Goal: Task Accomplishment & Management: Use online tool/utility

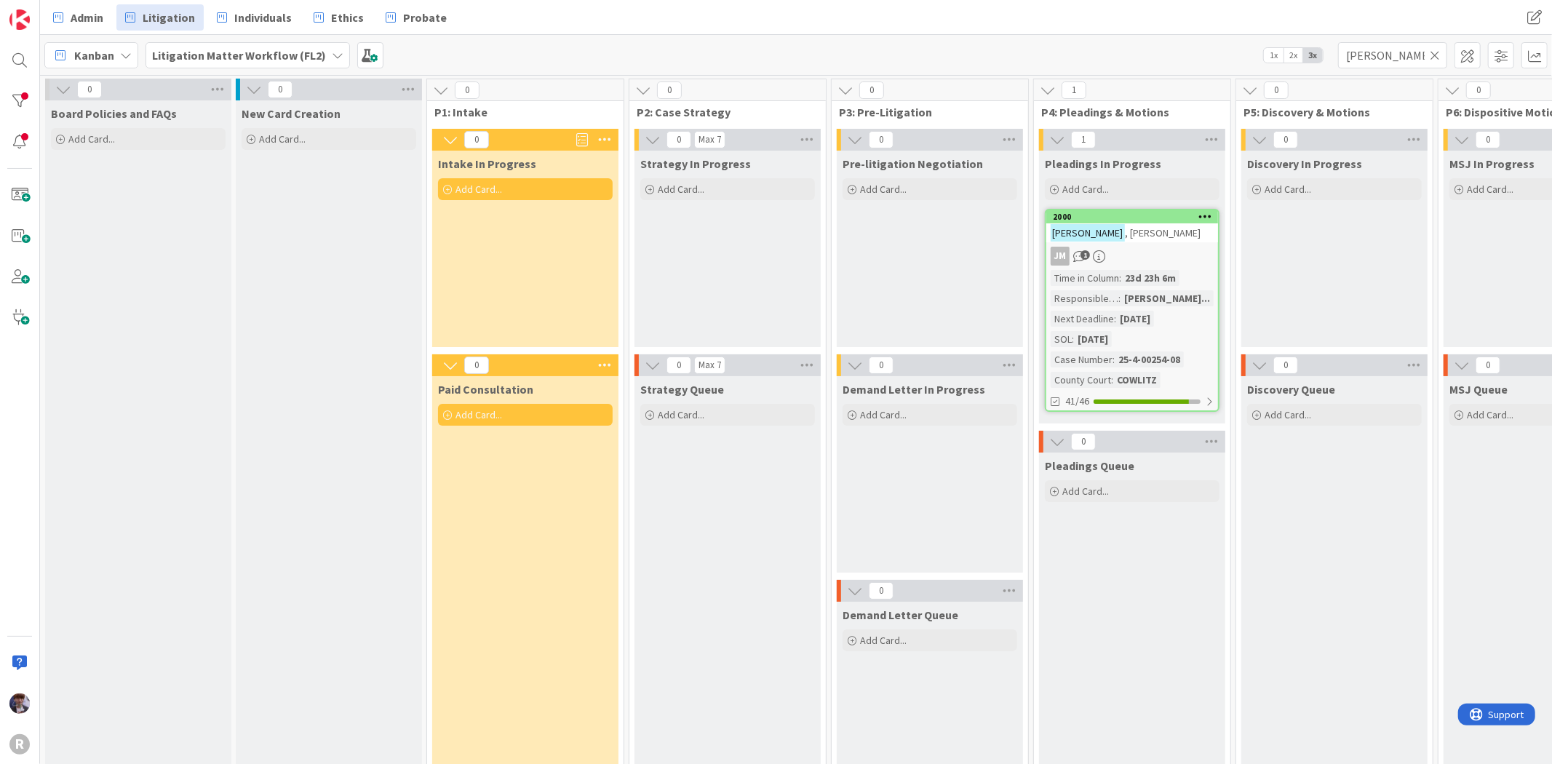
scroll to position [23, 237]
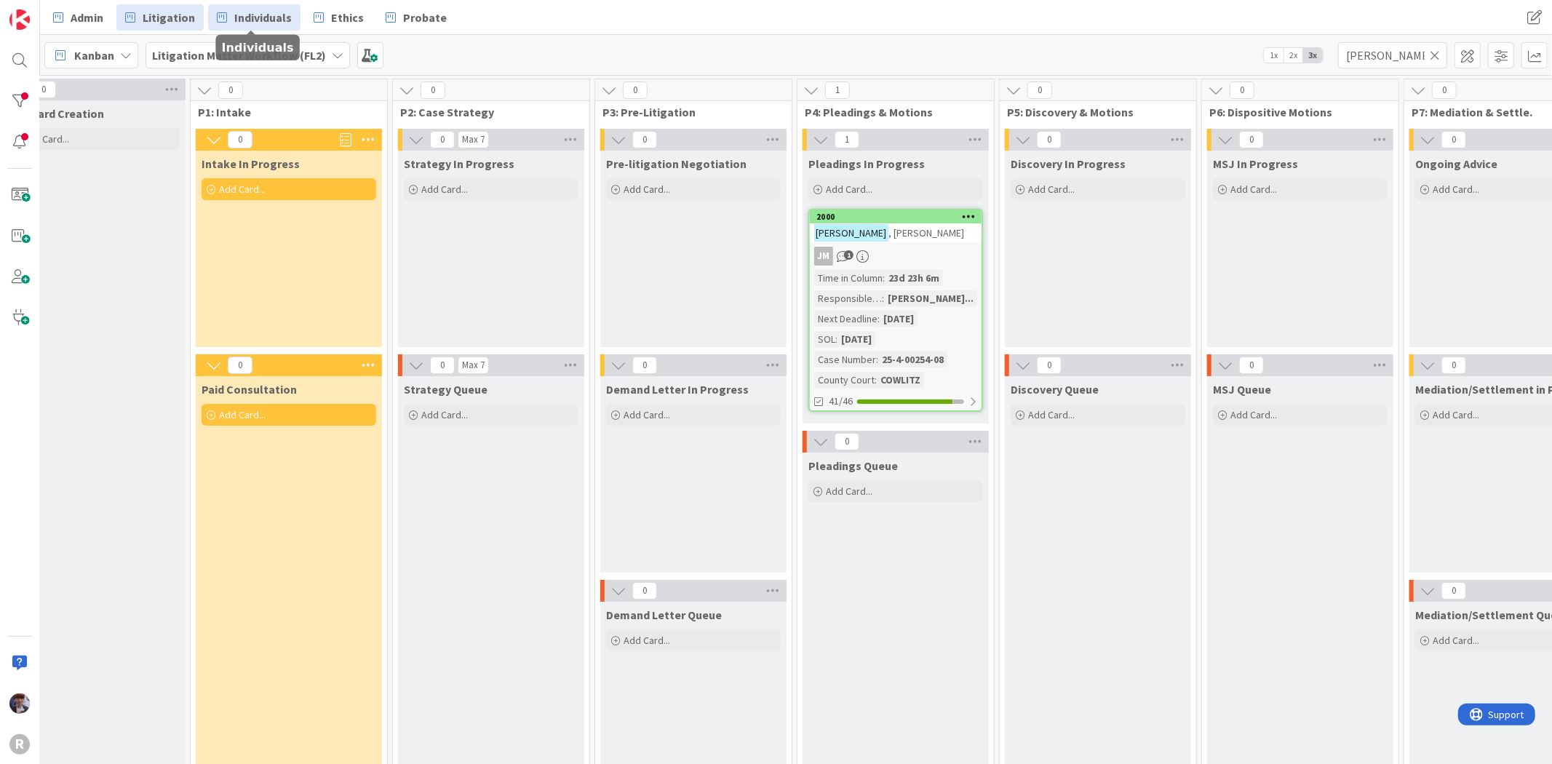
click at [253, 7] on link "Individuals" at bounding box center [254, 17] width 92 height 26
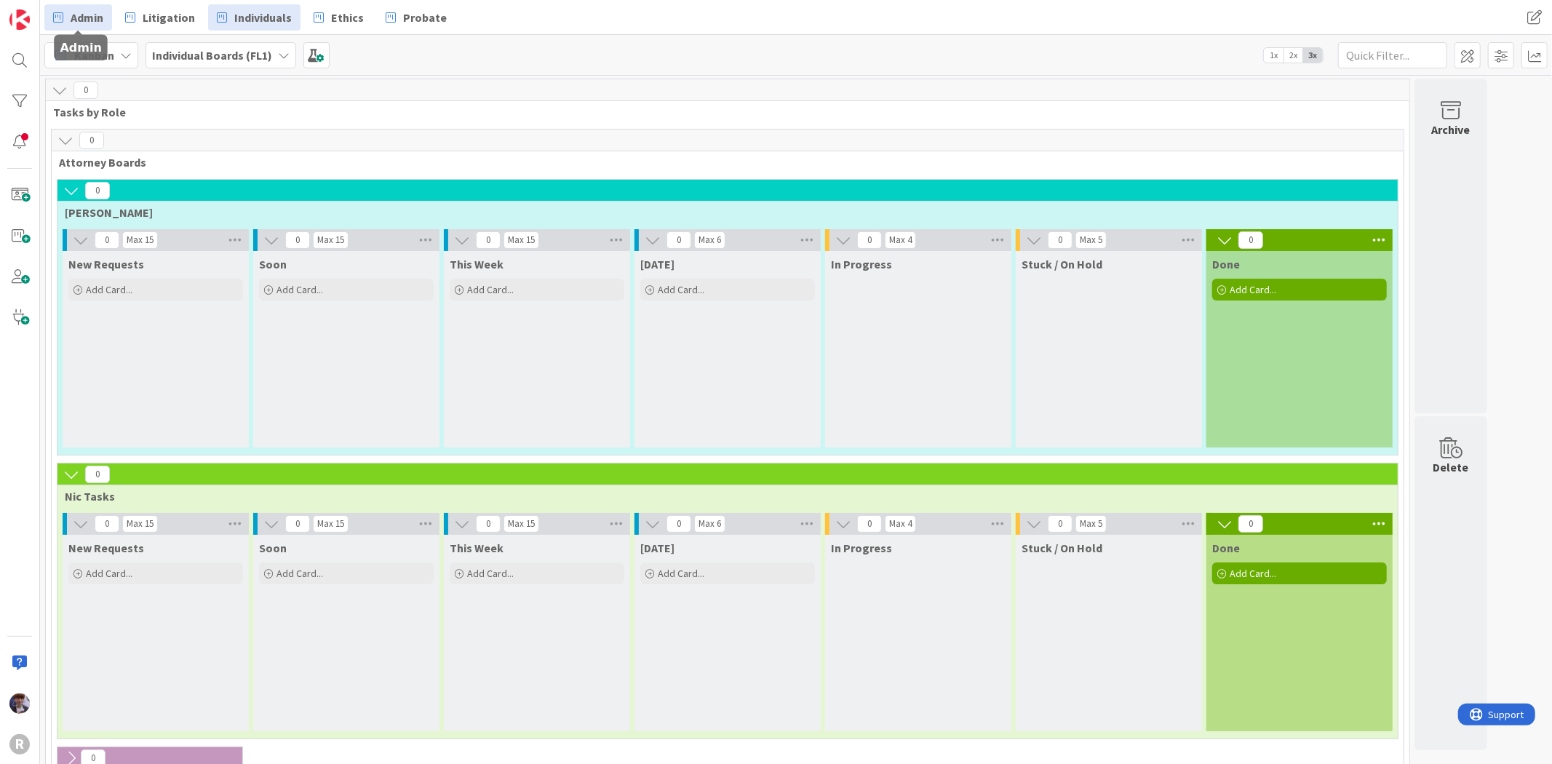
click at [85, 12] on span "Admin" at bounding box center [87, 17] width 33 height 17
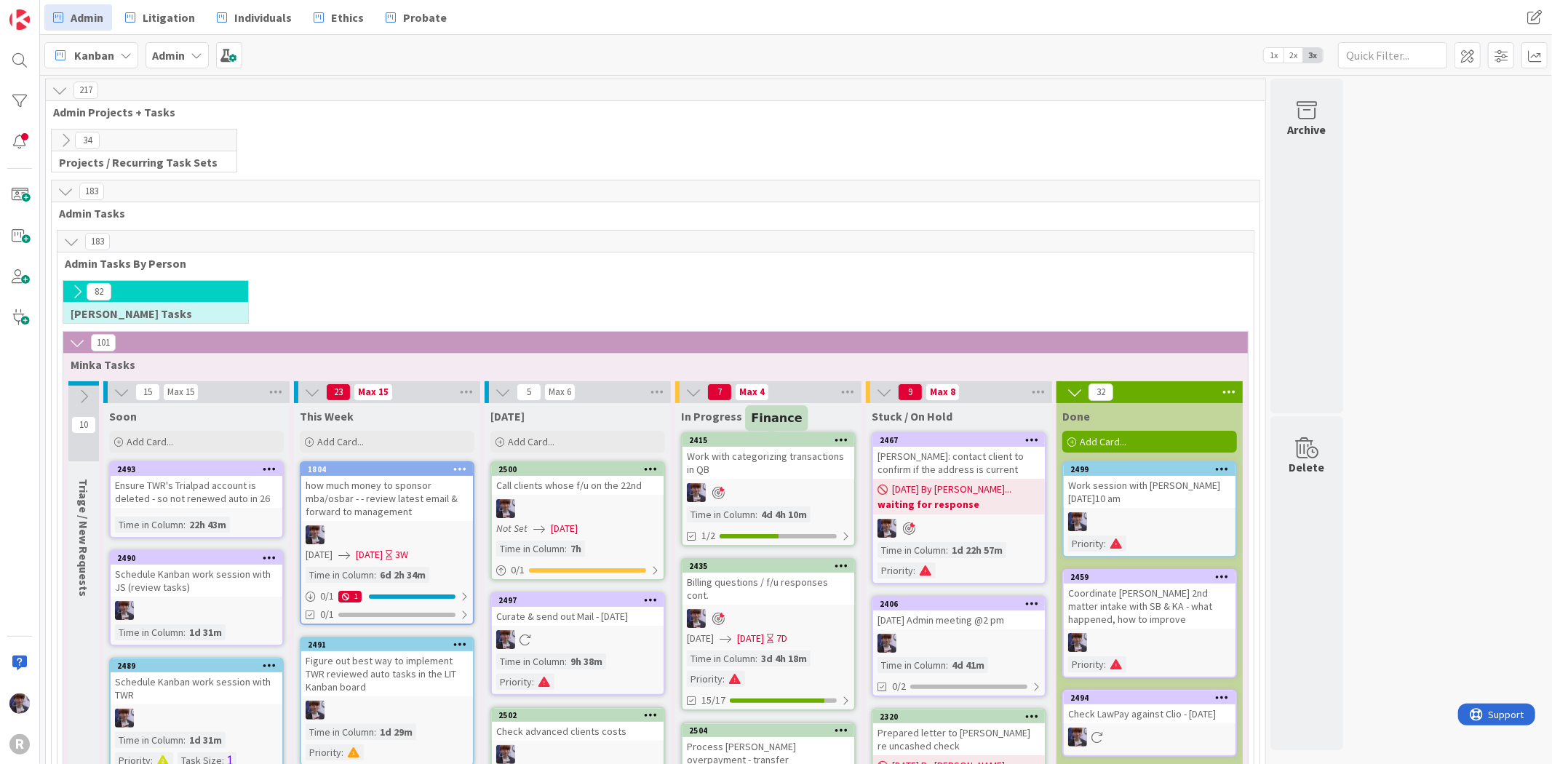
click at [783, 469] on div "Work with categorizing transactions in QB" at bounding box center [769, 463] width 172 height 32
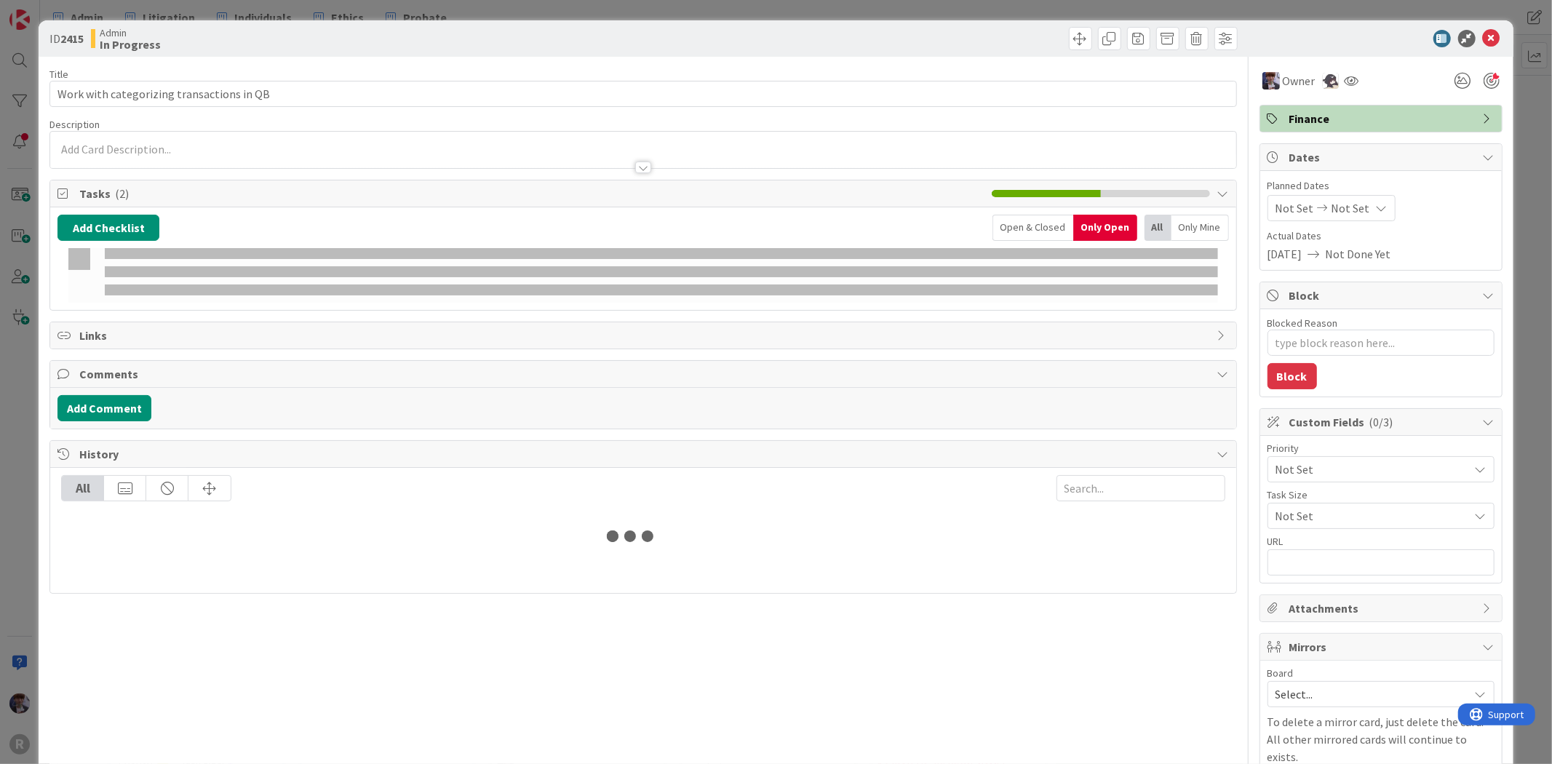
type textarea "x"
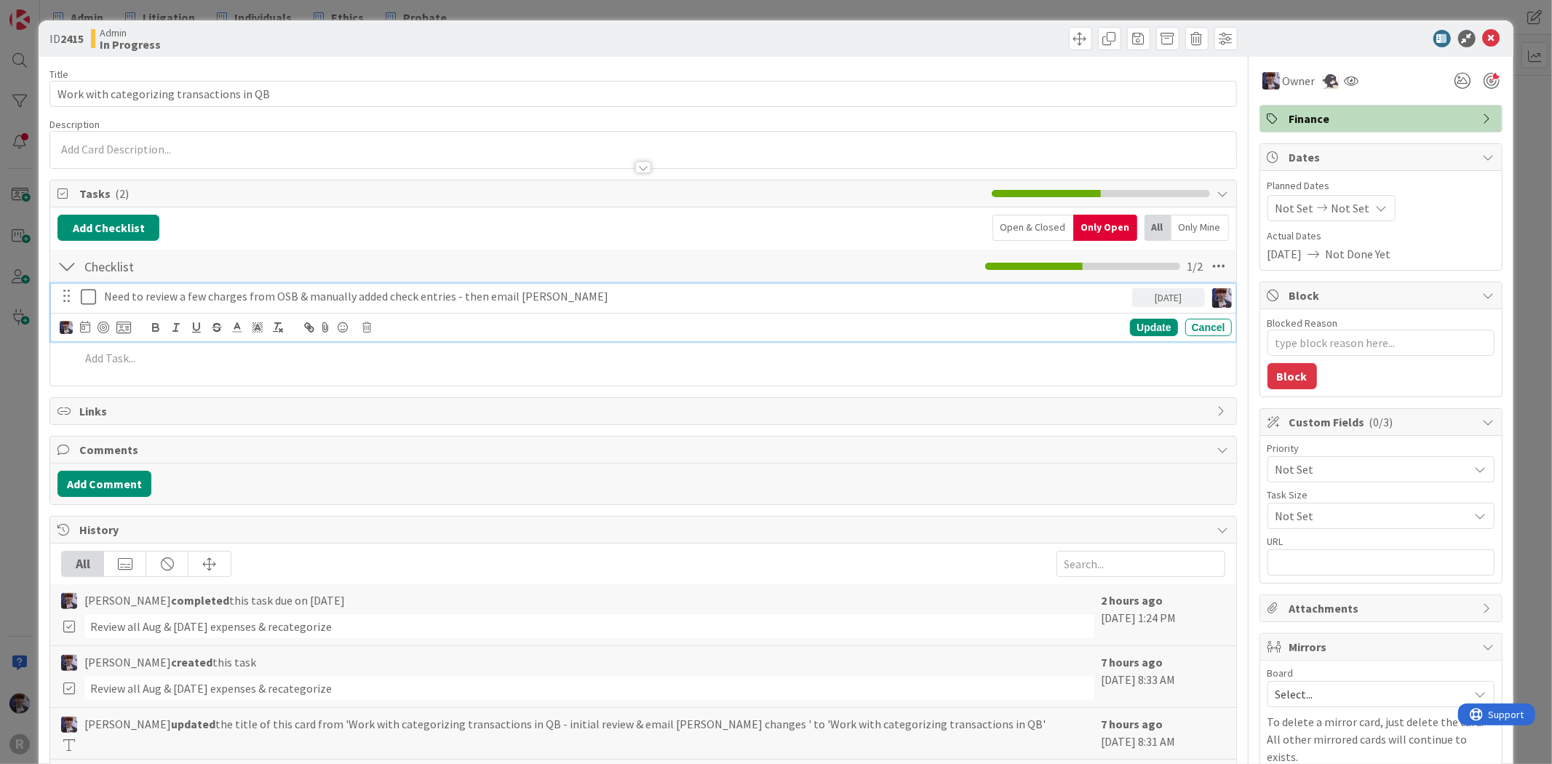
click at [212, 299] on p "Need to review a few charges from OSB & manually added check entries - then ema…" at bounding box center [615, 296] width 1023 height 17
drag, startPoint x: 540, startPoint y: 300, endPoint x: 482, endPoint y: 295, distance: 58.4
click at [482, 295] on p "Need to review a few charges from OSB & manually added check entries - then ema…" at bounding box center [615, 296] width 1023 height 17
click at [511, 299] on p "Need to review a few charges from OSB & manually added check entries - then ema…" at bounding box center [615, 296] width 1023 height 17
click at [565, 299] on p "Need to review a few charges from OSB & manually added check entries - then ema…" at bounding box center [615, 296] width 1023 height 17
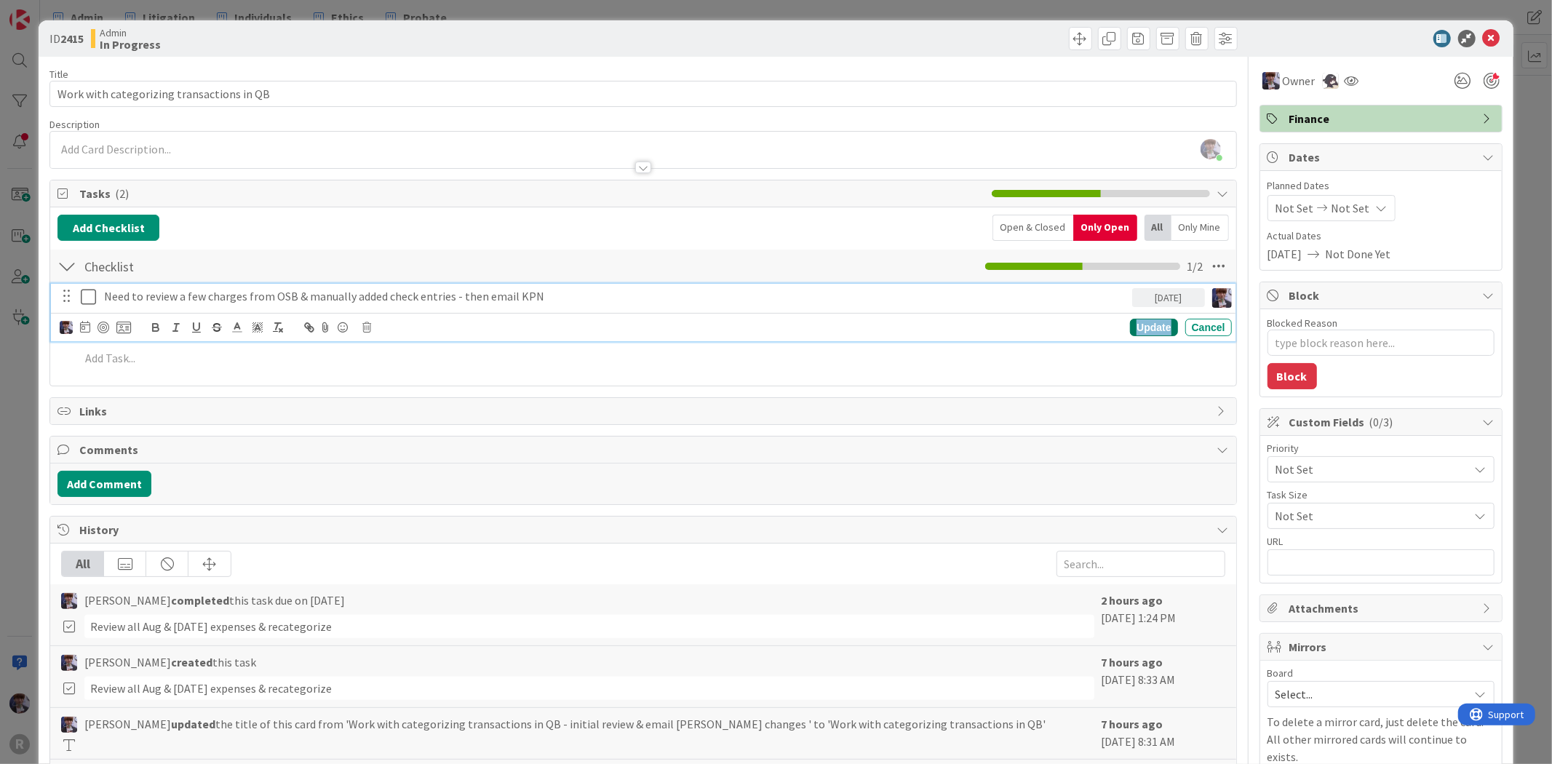
click at [1141, 328] on div "Update" at bounding box center [1153, 327] width 47 height 17
click at [462, 292] on p "Need to review a few charges from OSB & manually added check entries - then ema…" at bounding box center [615, 296] width 1023 height 17
click at [107, 325] on div at bounding box center [104, 328] width 12 height 12
click at [26, 399] on div "ID 2415 Admin In Progress Title 41 / 128 Work with categorizing transactions in…" at bounding box center [776, 382] width 1552 height 764
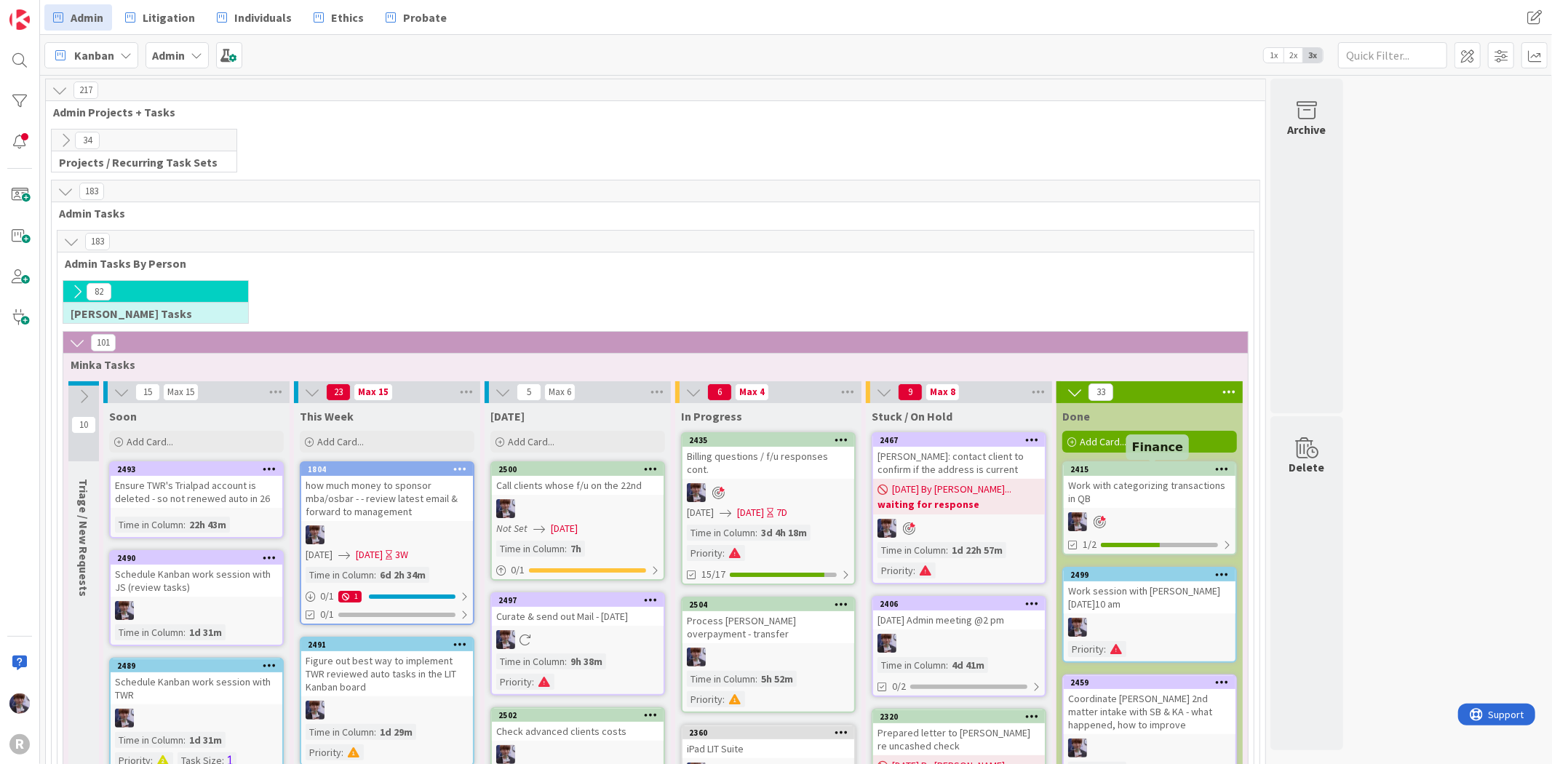
click at [1148, 485] on div "Work with categorizing transactions in QB" at bounding box center [1150, 492] width 172 height 32
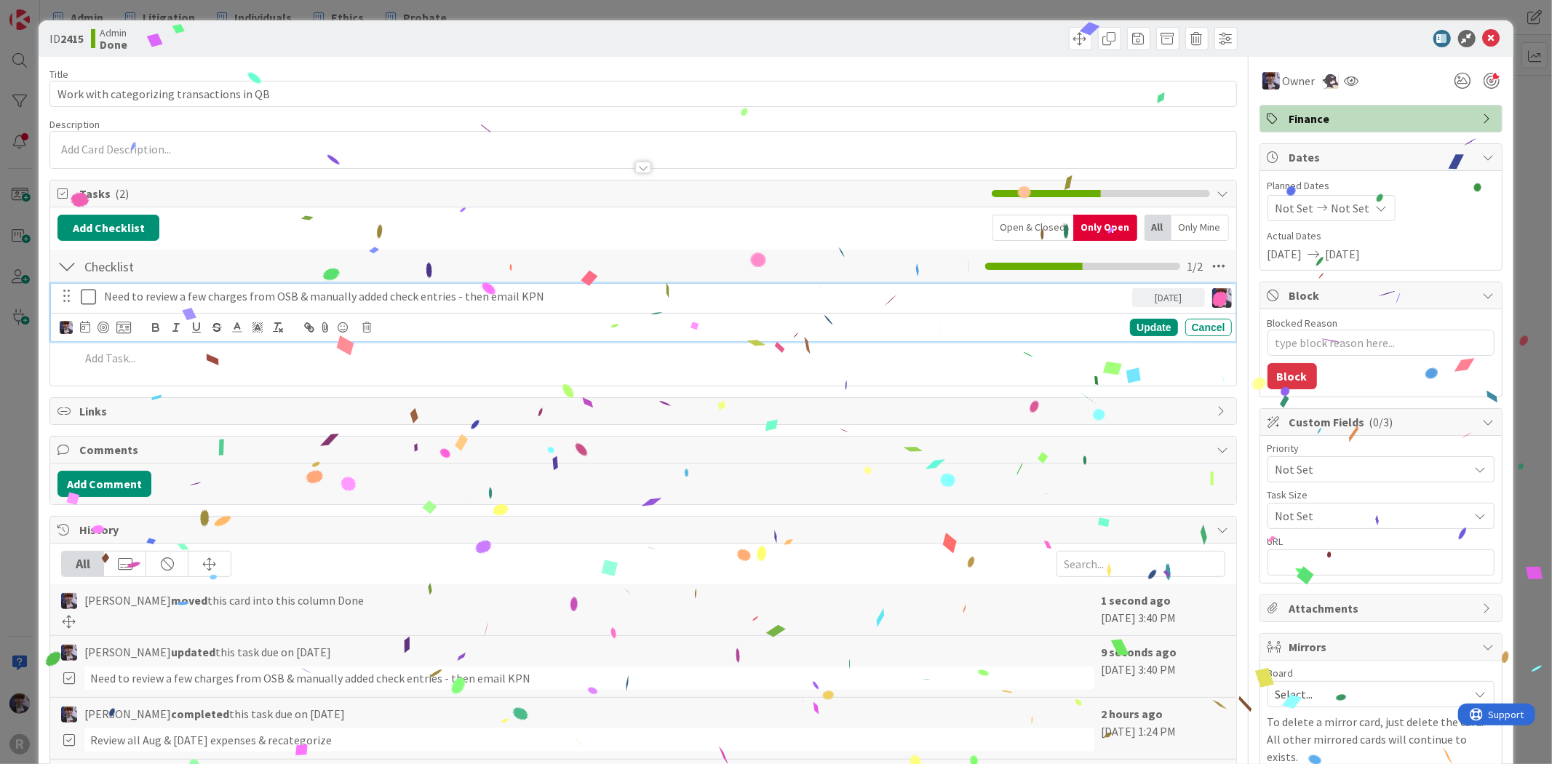
click at [83, 292] on icon at bounding box center [92, 296] width 22 height 17
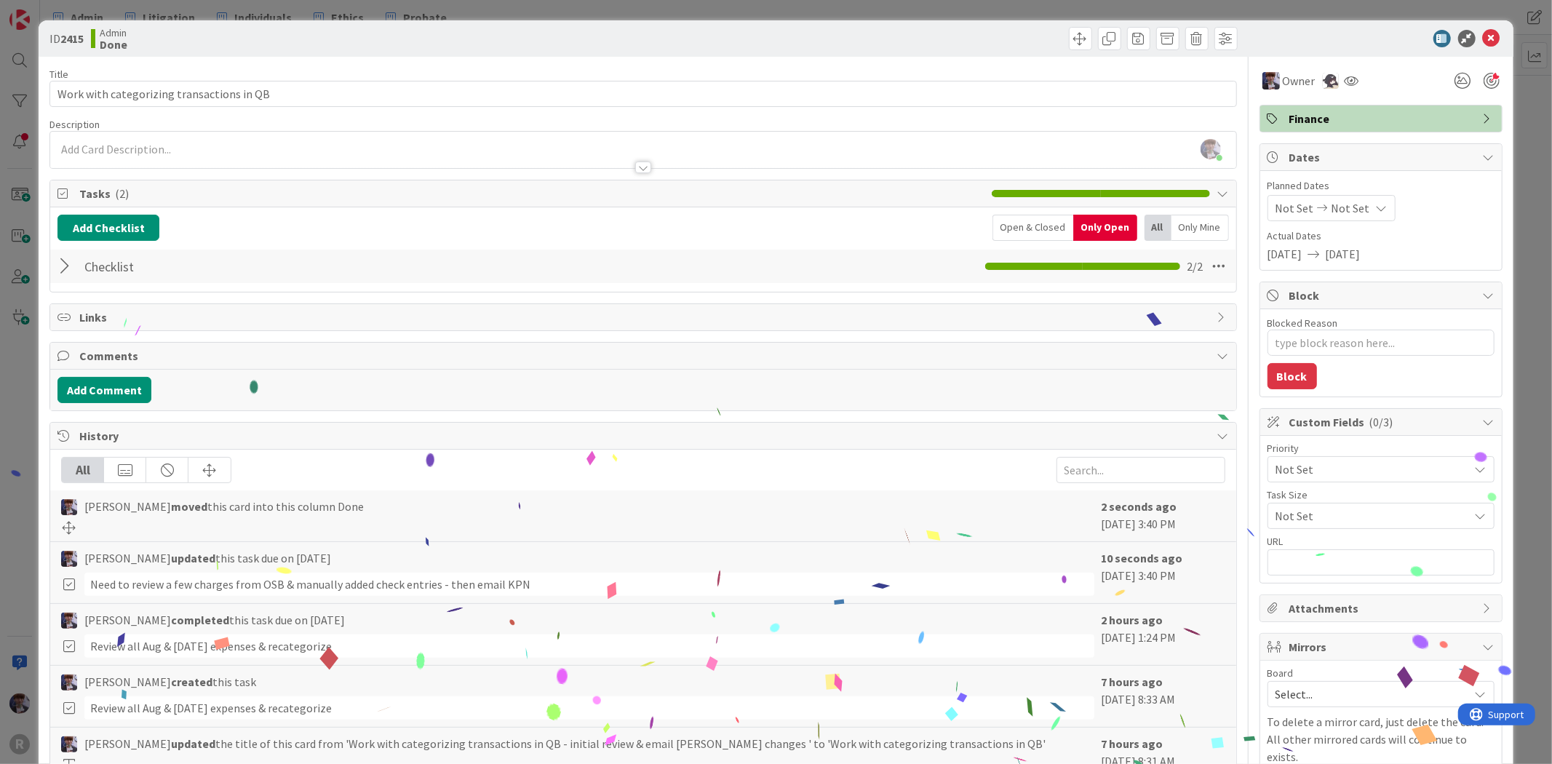
click at [31, 358] on div "ID 2415 Admin Done Title 41 / 128 Work with categorizing transactions in QB Des…" at bounding box center [776, 382] width 1552 height 764
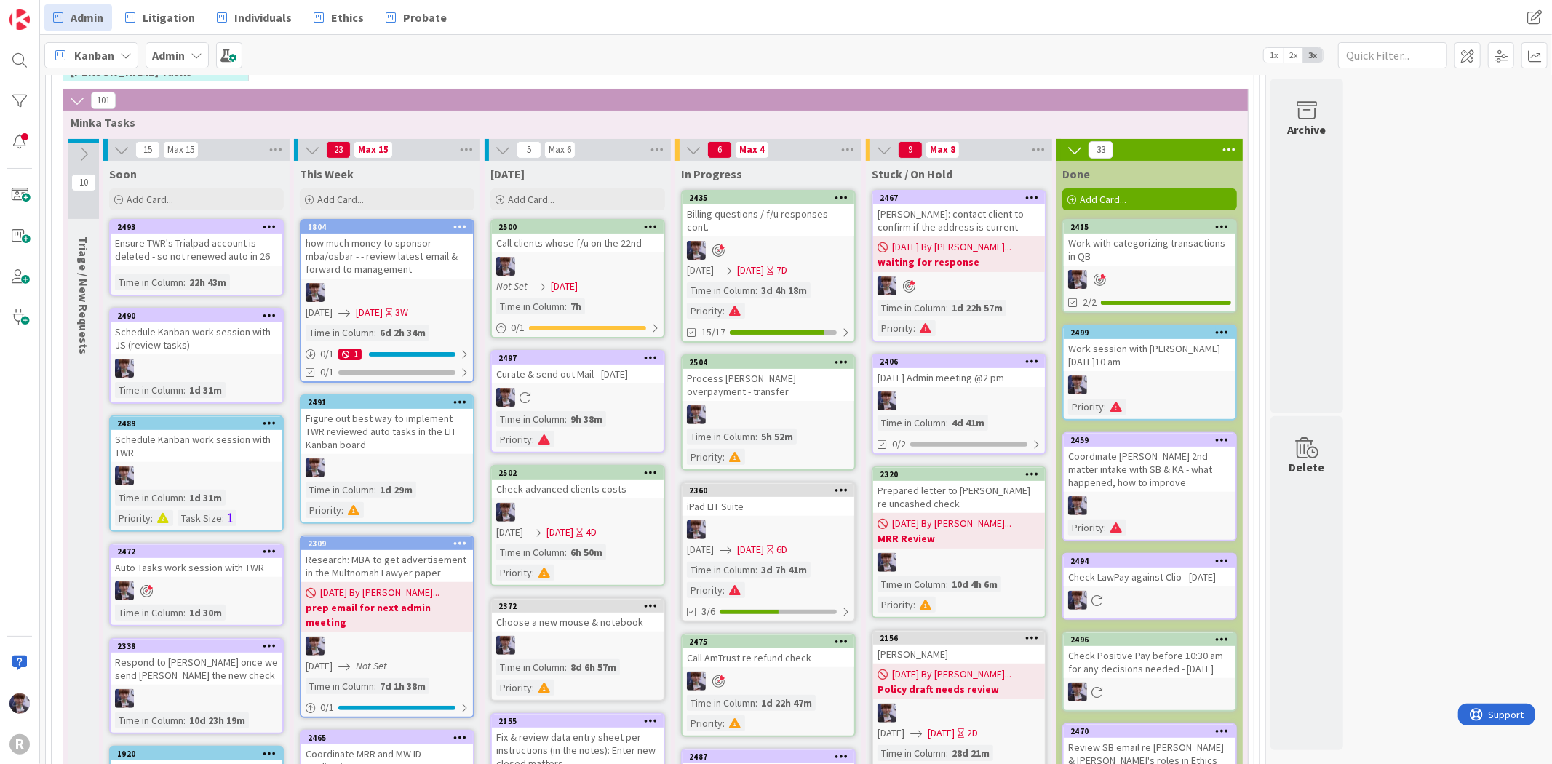
click at [770, 374] on link "2504 Process [PERSON_NAME] overpayment - transfer Time in [GEOGRAPHIC_DATA] : 5…" at bounding box center [768, 412] width 175 height 116
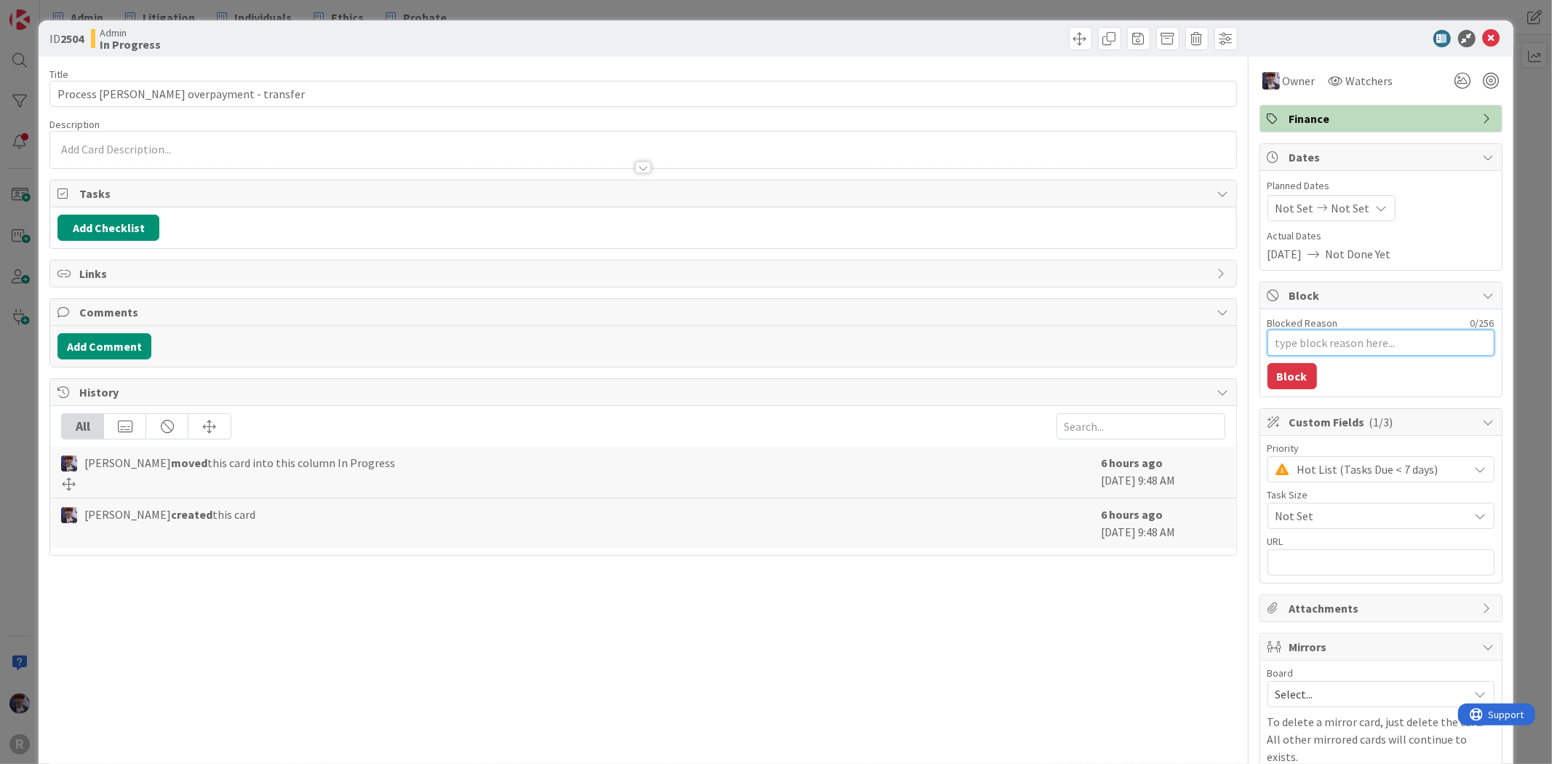
click at [1293, 340] on textarea "Blocked Reason" at bounding box center [1381, 343] width 227 height 26
type textarea "x"
type textarea "W"
type textarea "x"
type textarea "Wa"
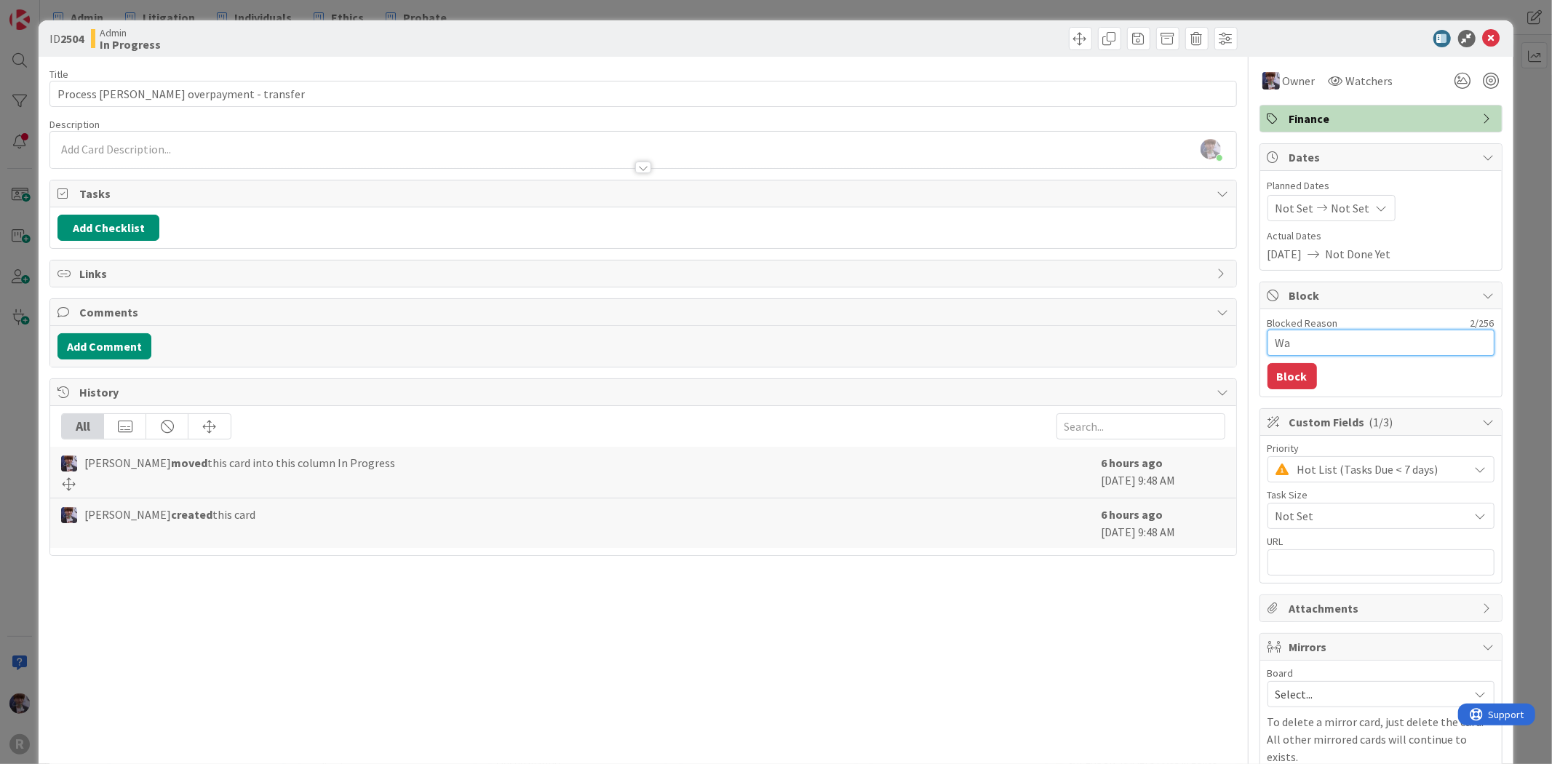
type textarea "x"
type textarea "Wai"
type textarea "x"
type textarea "Wait"
type textarea "x"
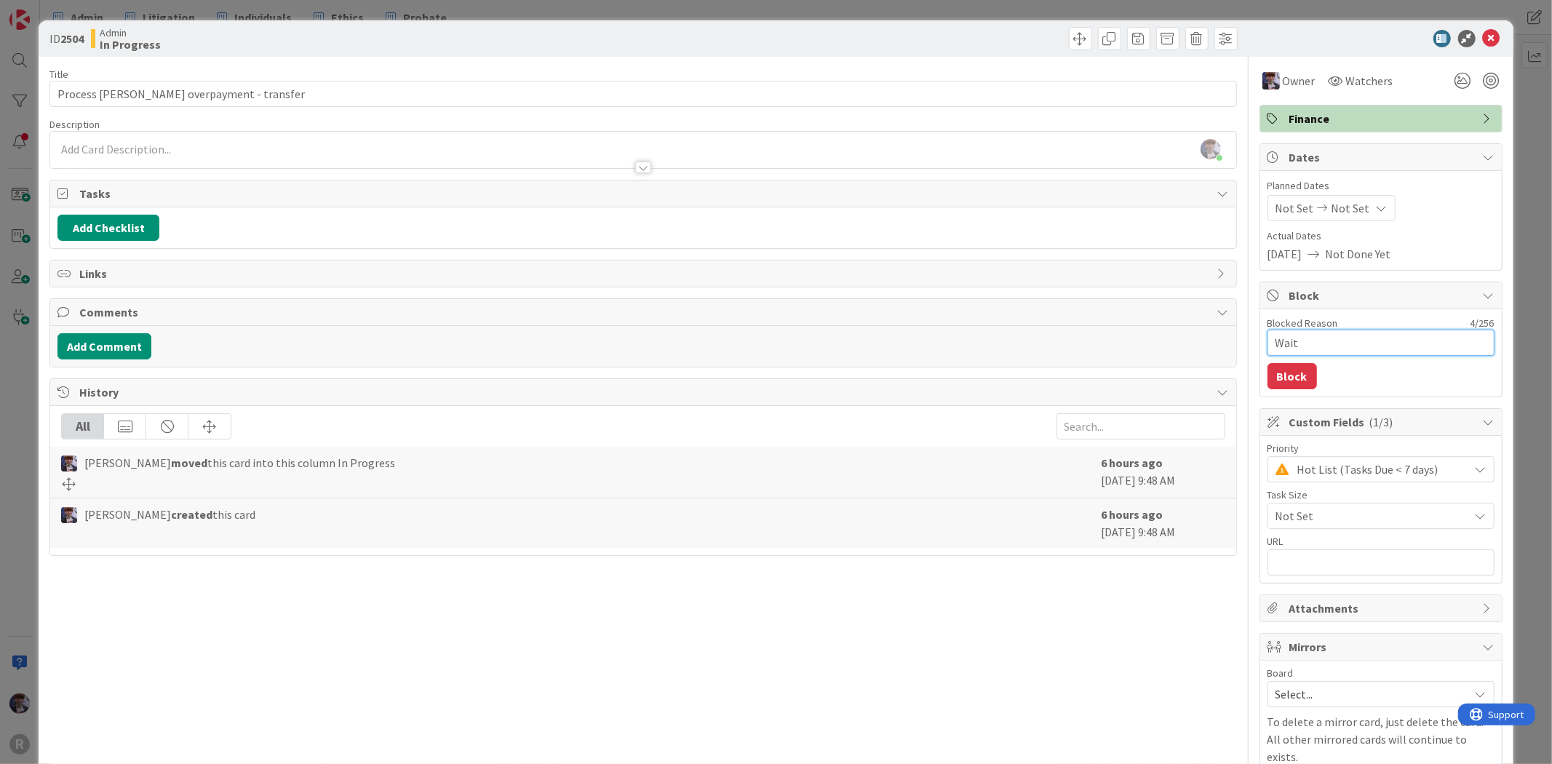
type textarea "Waiti"
type textarea "x"
type textarea "Waitin"
type textarea "x"
type textarea "Waiting"
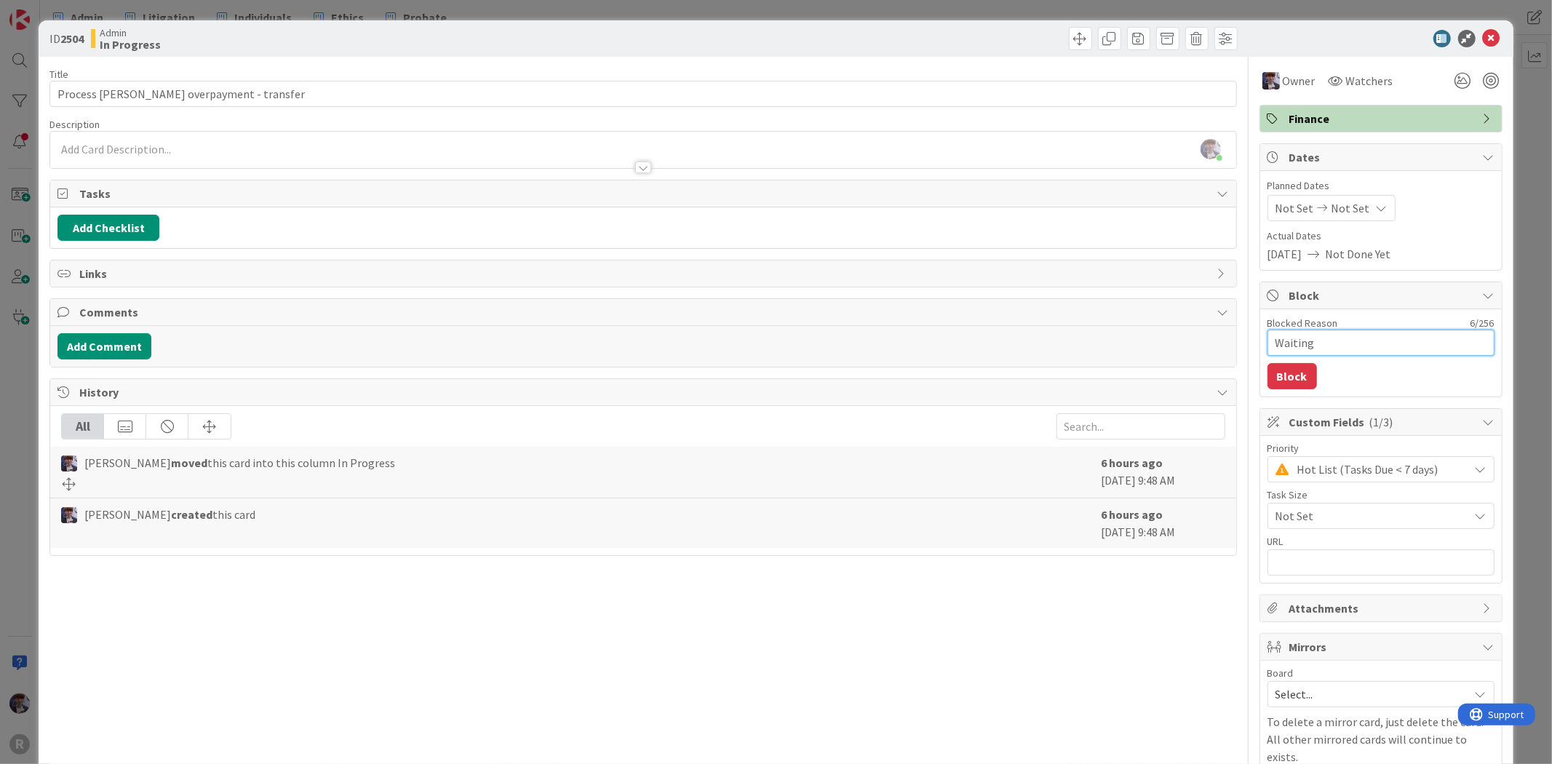
type textarea "x"
type textarea "Waiting"
type textarea "x"
type textarea "Waiting o"
type textarea "x"
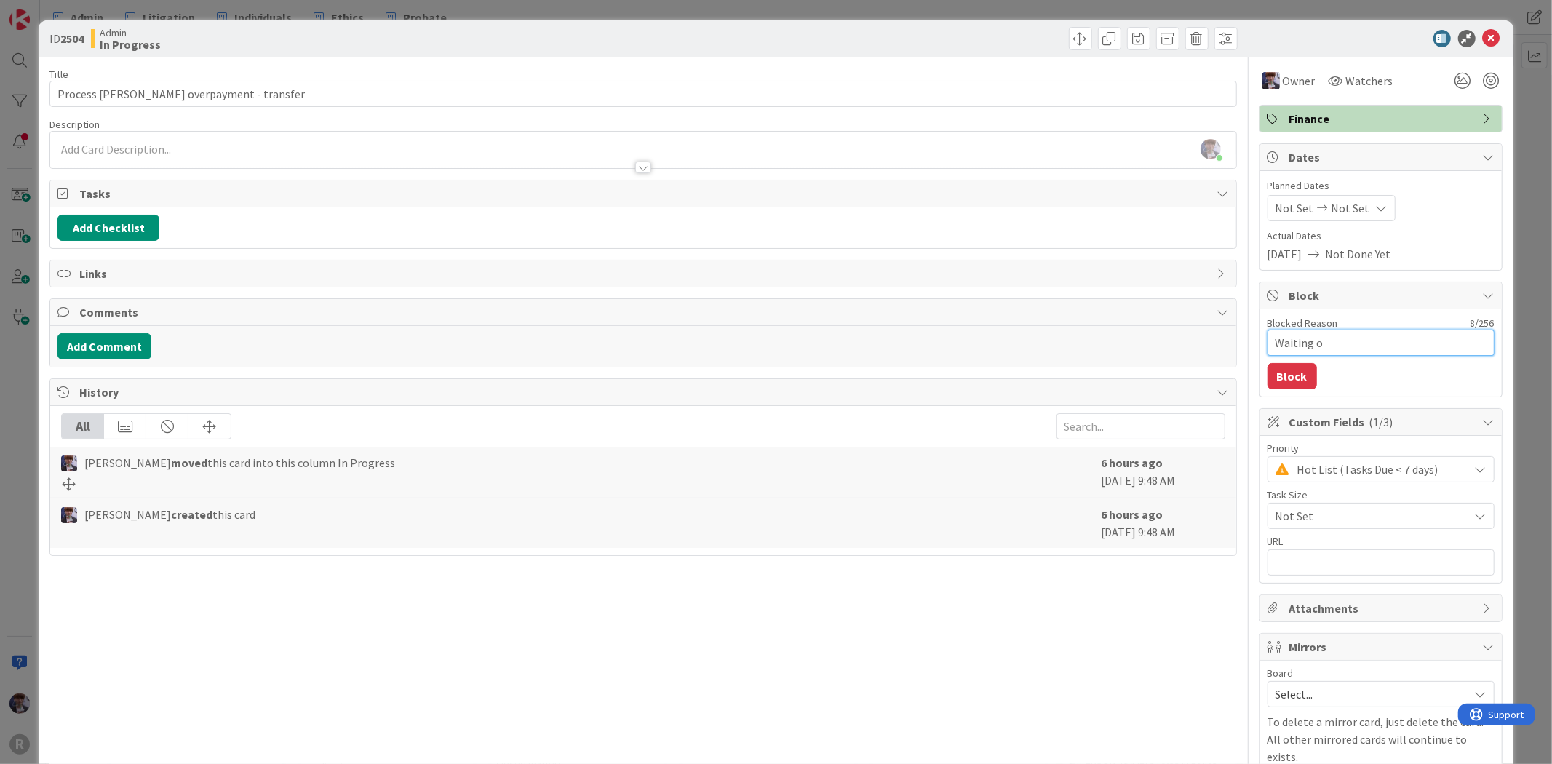
type textarea "Waiting on"
type textarea "x"
type textarea "Waiting on"
type textarea "x"
type textarea "Waiting on b"
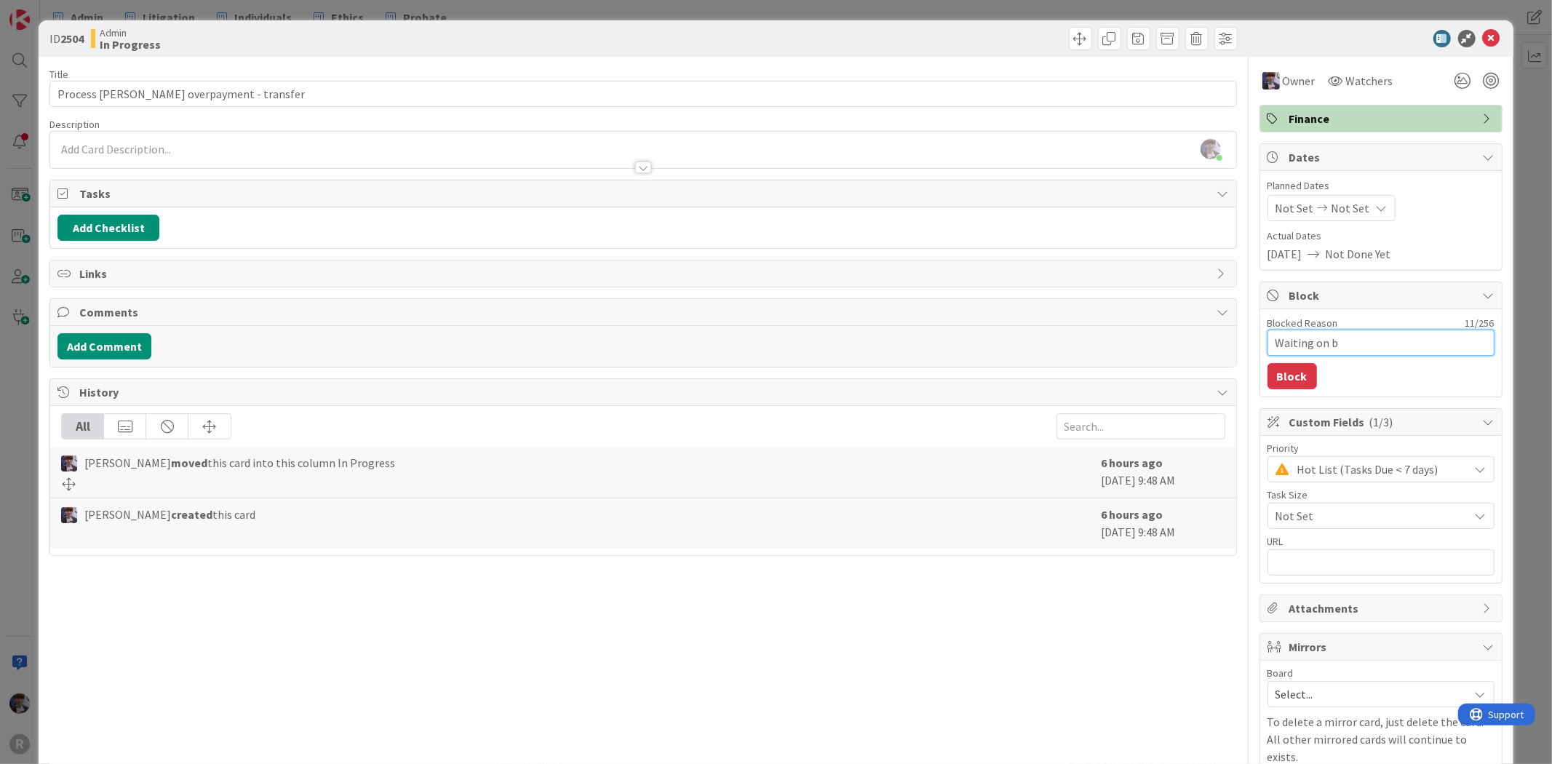
type textarea "x"
type textarea "Waiting on ba"
type textarea "x"
type textarea "Waiting on ban"
type textarea "x"
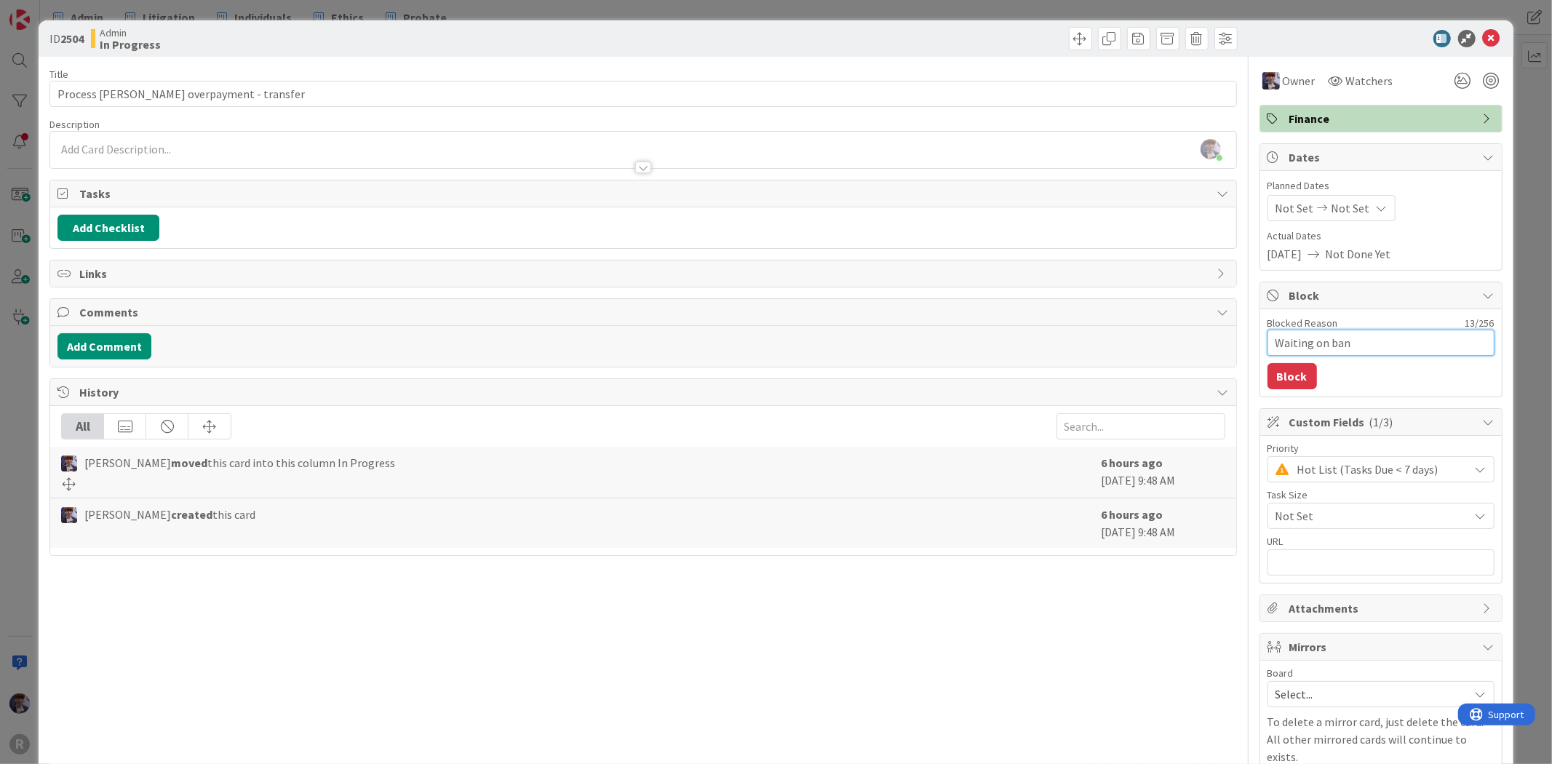
type textarea "Waiting on bank"
type textarea "x"
type textarea "Waiting on bank"
type textarea "x"
type textarea "Waiting on bank t"
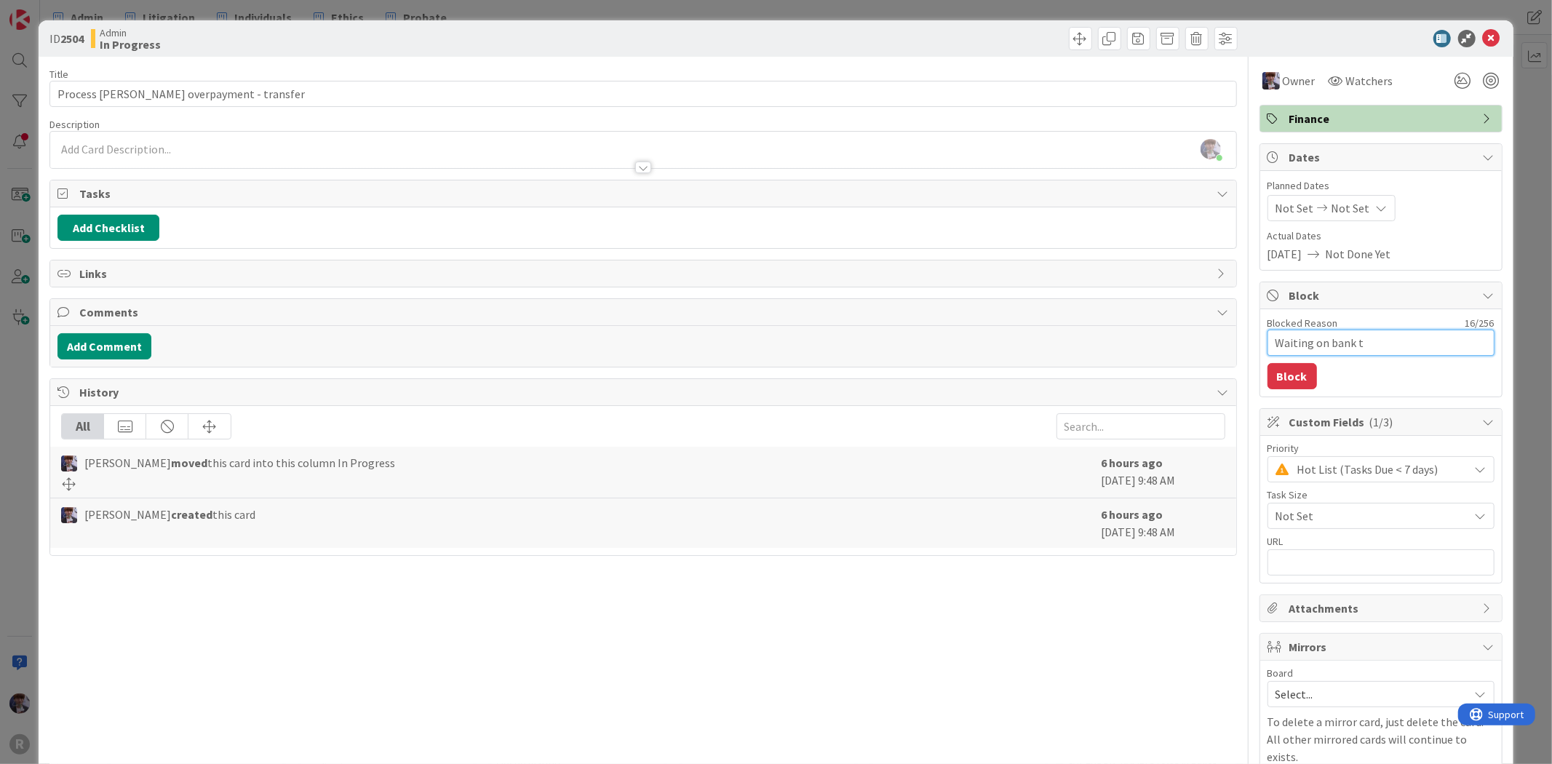
type textarea "x"
type textarea "Waiting on bank tr"
type textarea "x"
type textarea "Waiting on bank tra"
type textarea "x"
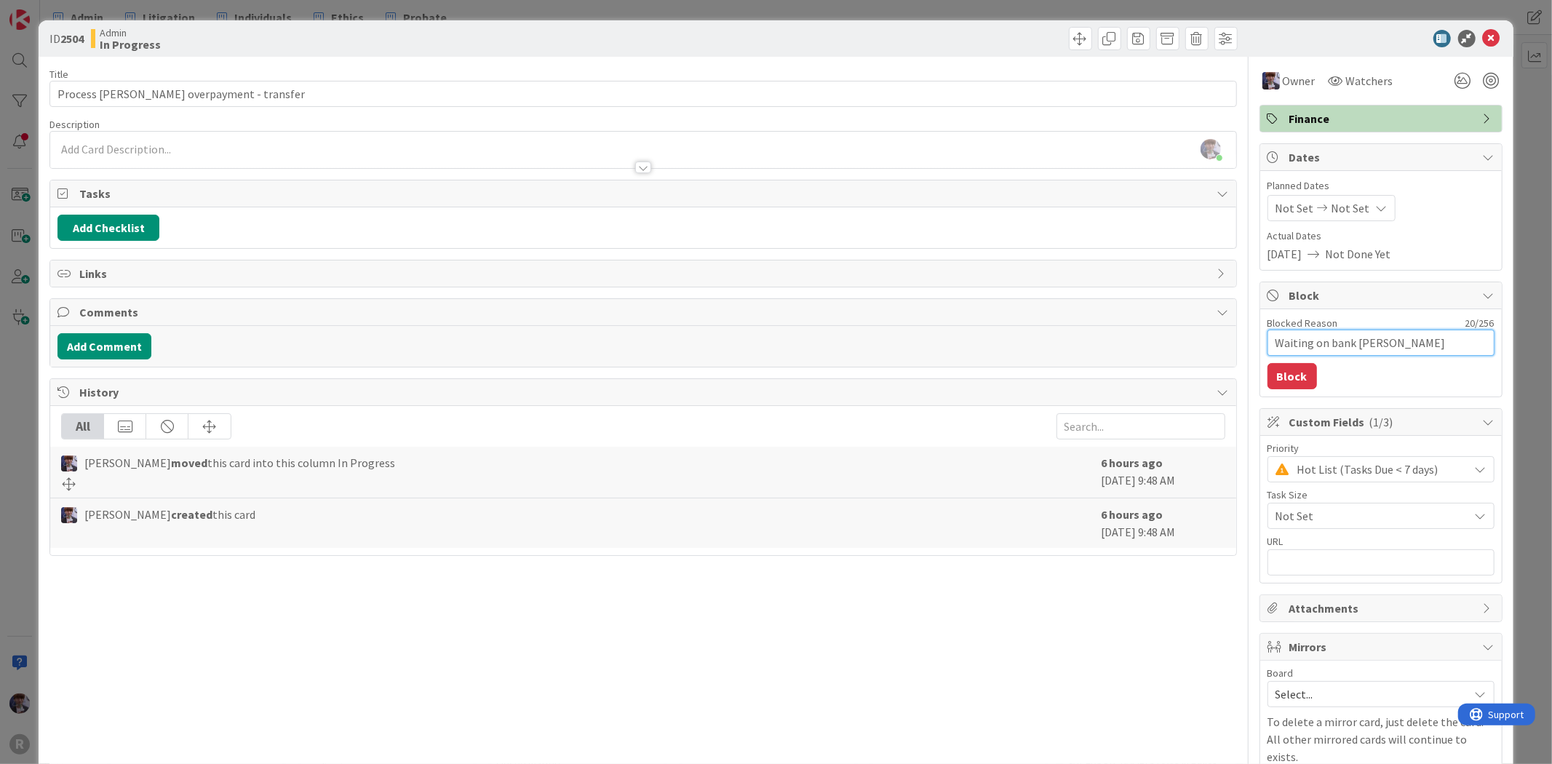
type textarea "Waiting on bank trans"
type textarea "x"
type textarea "Waiting on bank transf"
type textarea "x"
type textarea "Waiting on bank transfe"
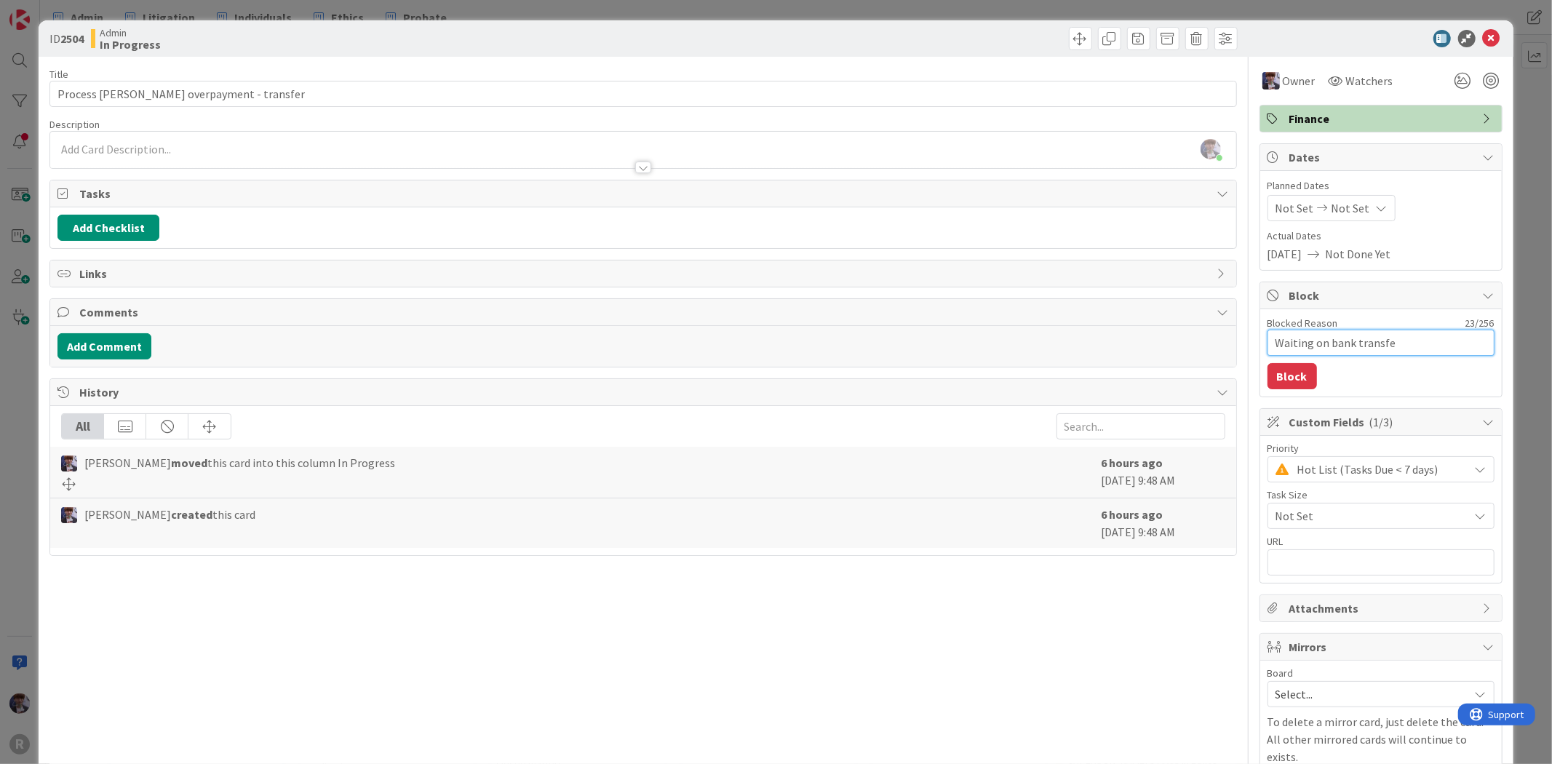
type textarea "x"
type textarea "Waiting on bank transfer"
type textarea "x"
type textarea "Waiting on bank transfers"
type textarea "x"
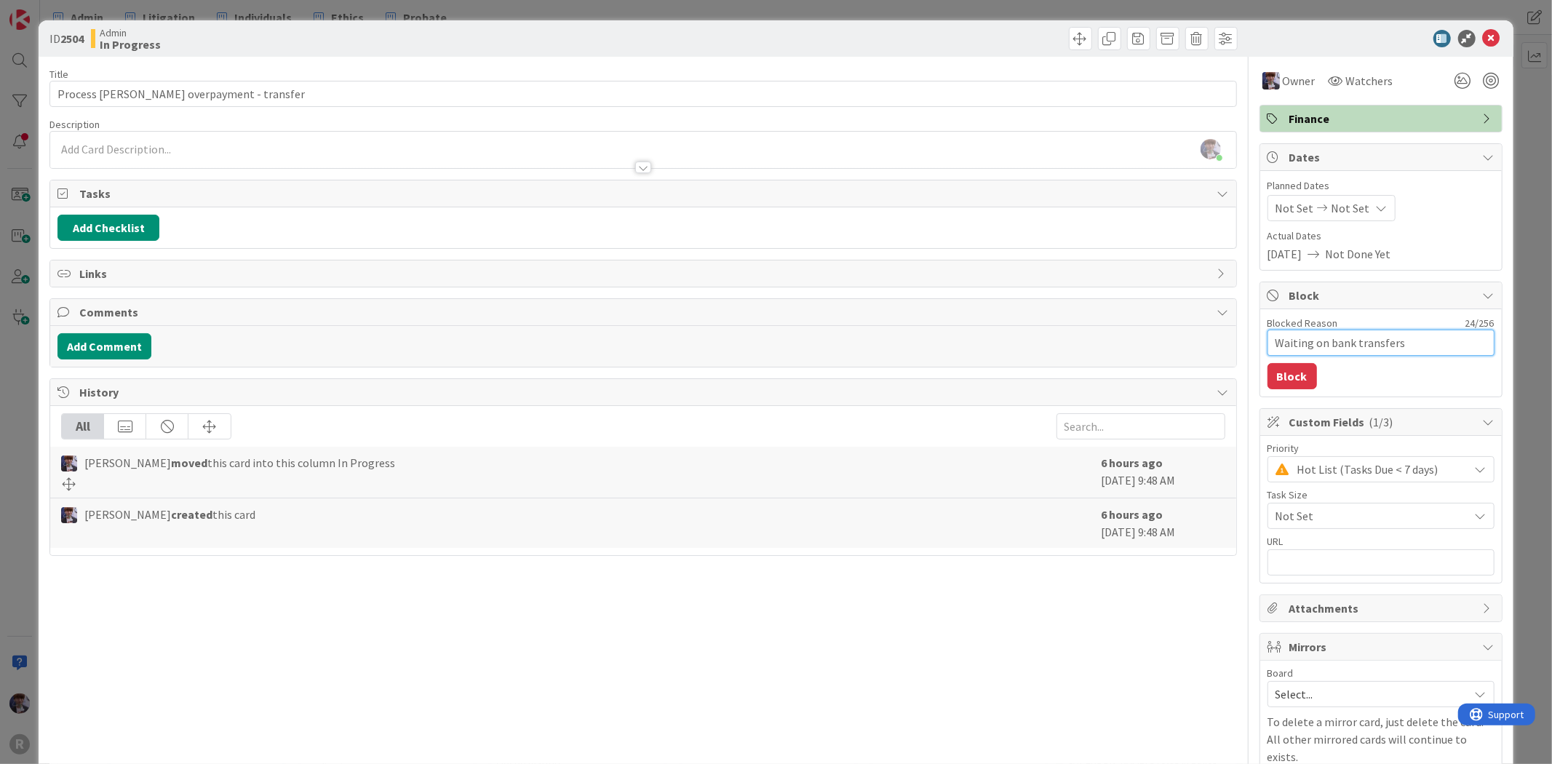
type textarea "Waiting on bank transfers"
type textarea "x"
type textarea "Waiting on bank transfers ("
type textarea "x"
type textarea "Waiting on bank transfers ()"
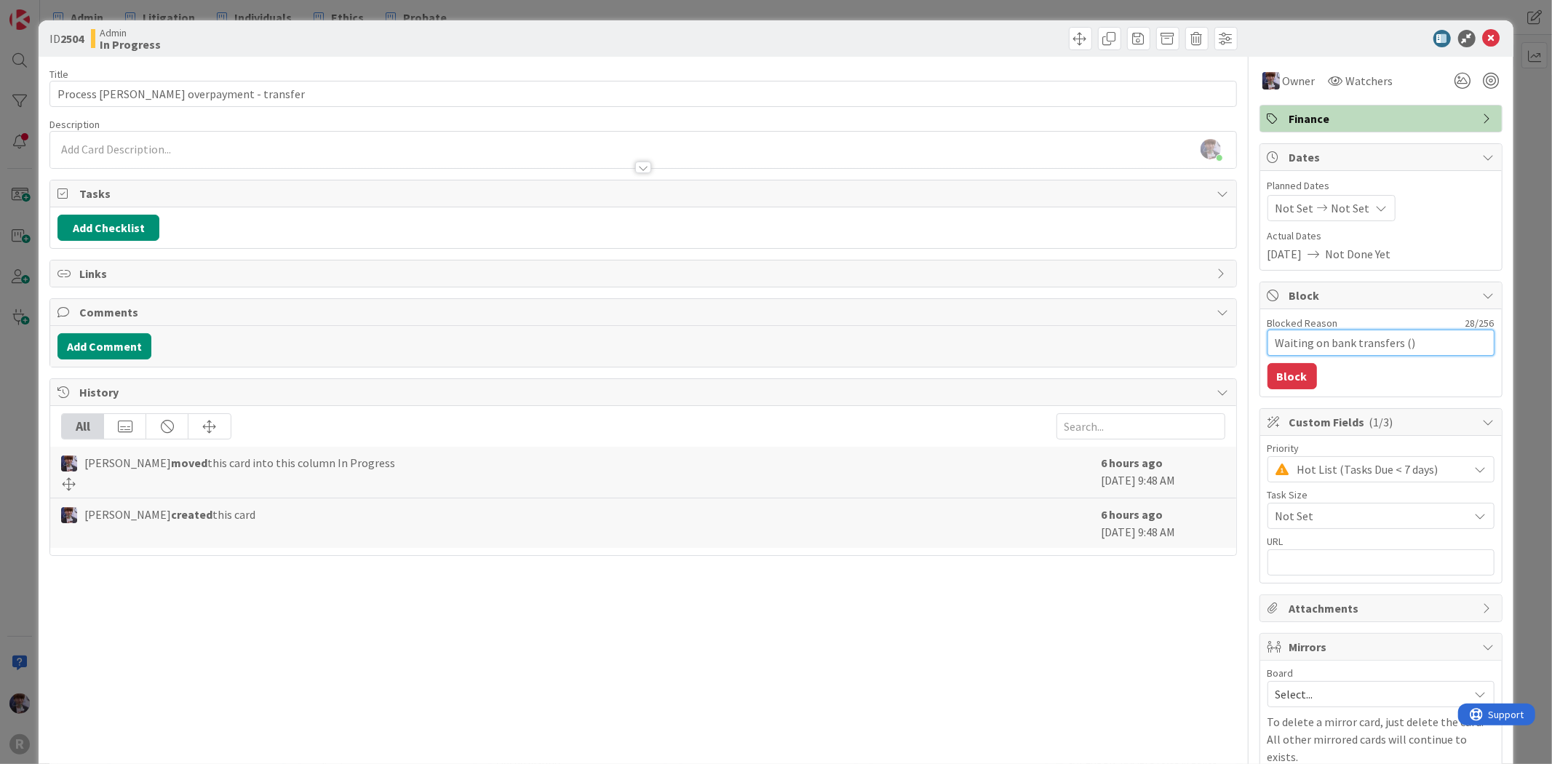
type textarea "x"
type textarea "Waiting on bank transfers (I)"
type textarea "x"
type textarea "Waiting on bank transfers (IN)"
type textarea "x"
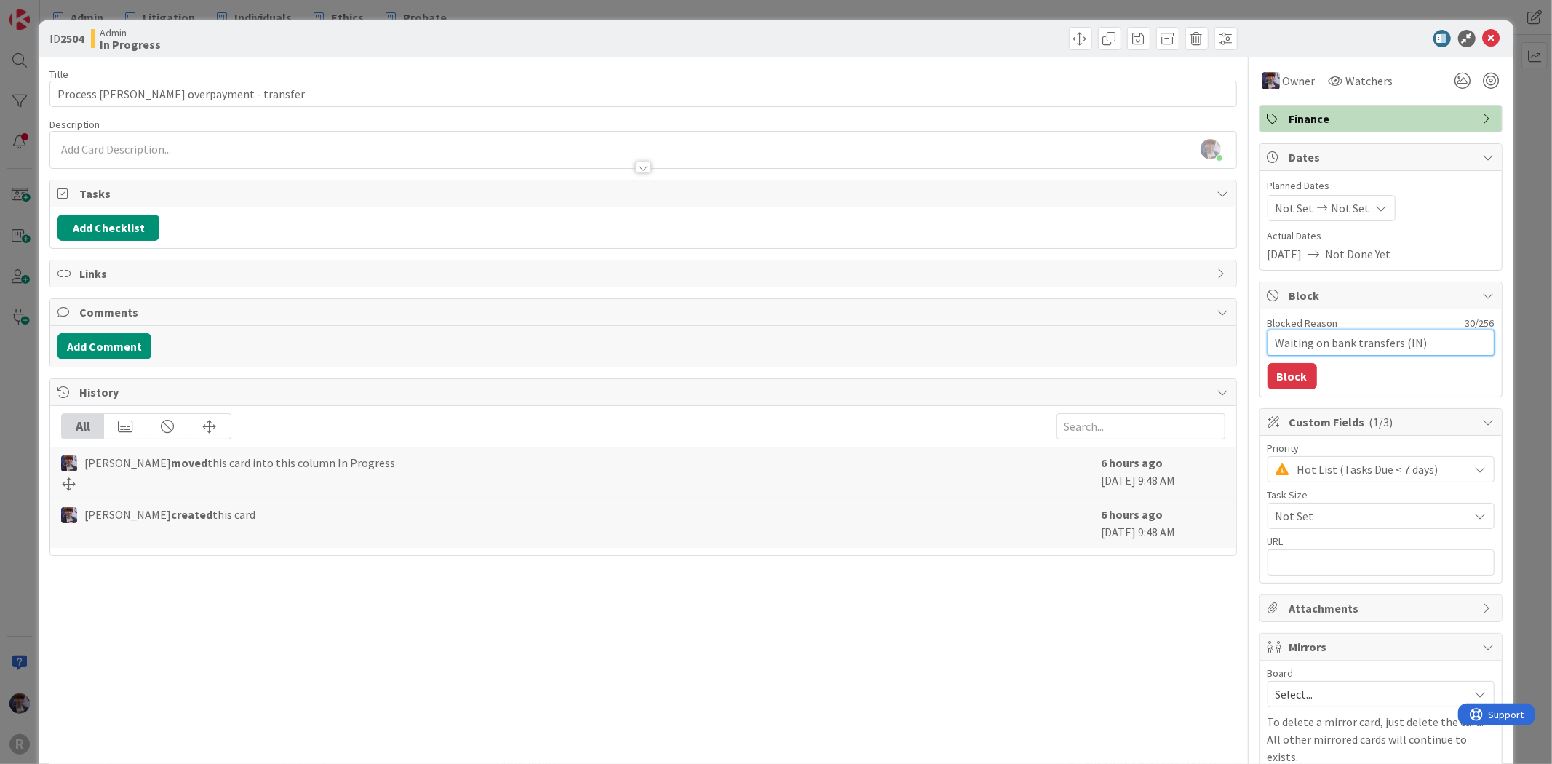
type textarea "Waiting on bank transfers (INC)"
type textarea "x"
type textarea "Waiting on bank transfers (INC<)"
type textarea "x"
type textarea "Waiting on bank transfers (INC< )"
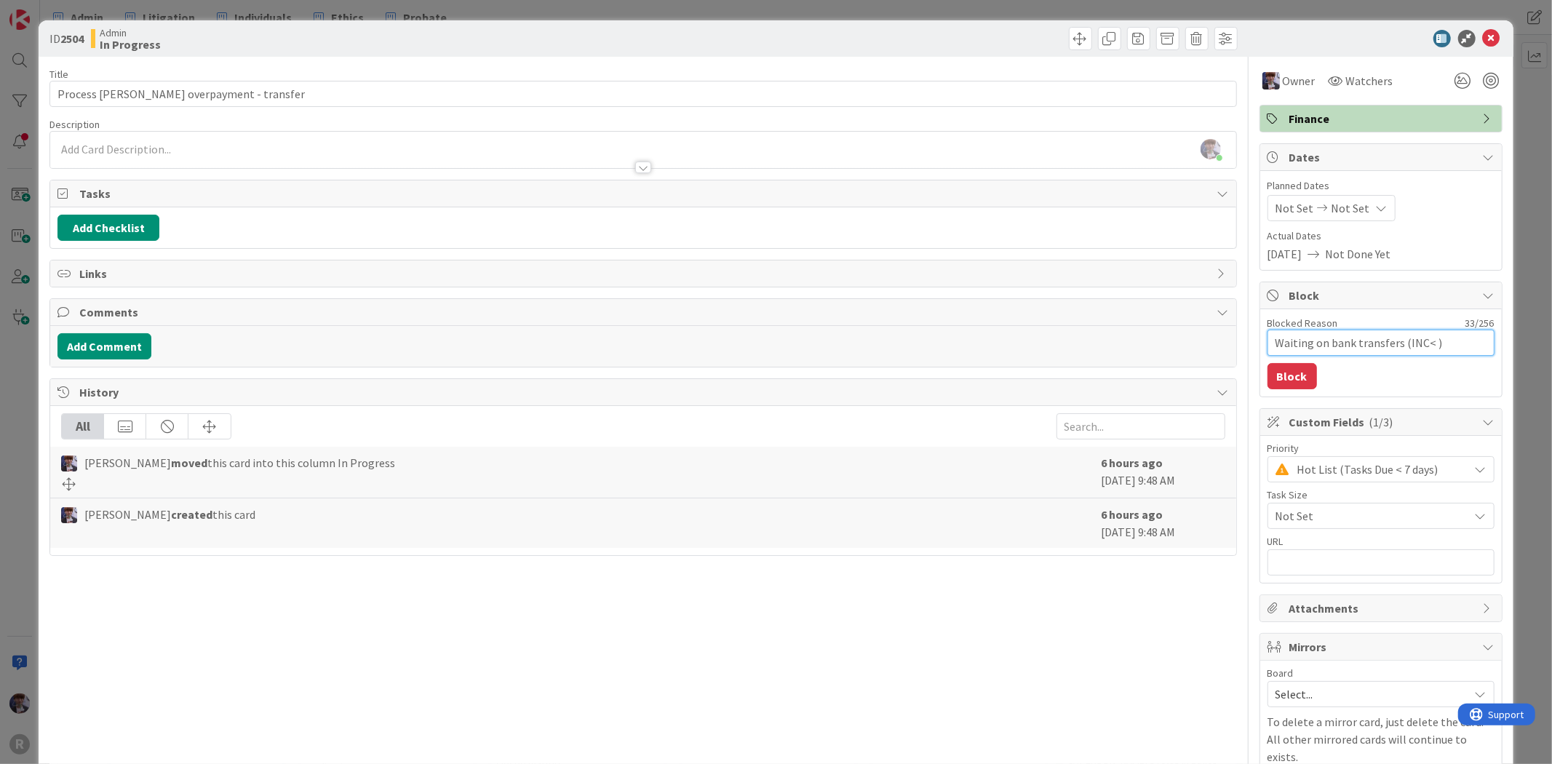
type textarea "x"
type textarea "Waiting on bank transfers (INC< K)"
type textarea "x"
type textarea "Waiting on bank transfers (INC< KP)"
type textarea "x"
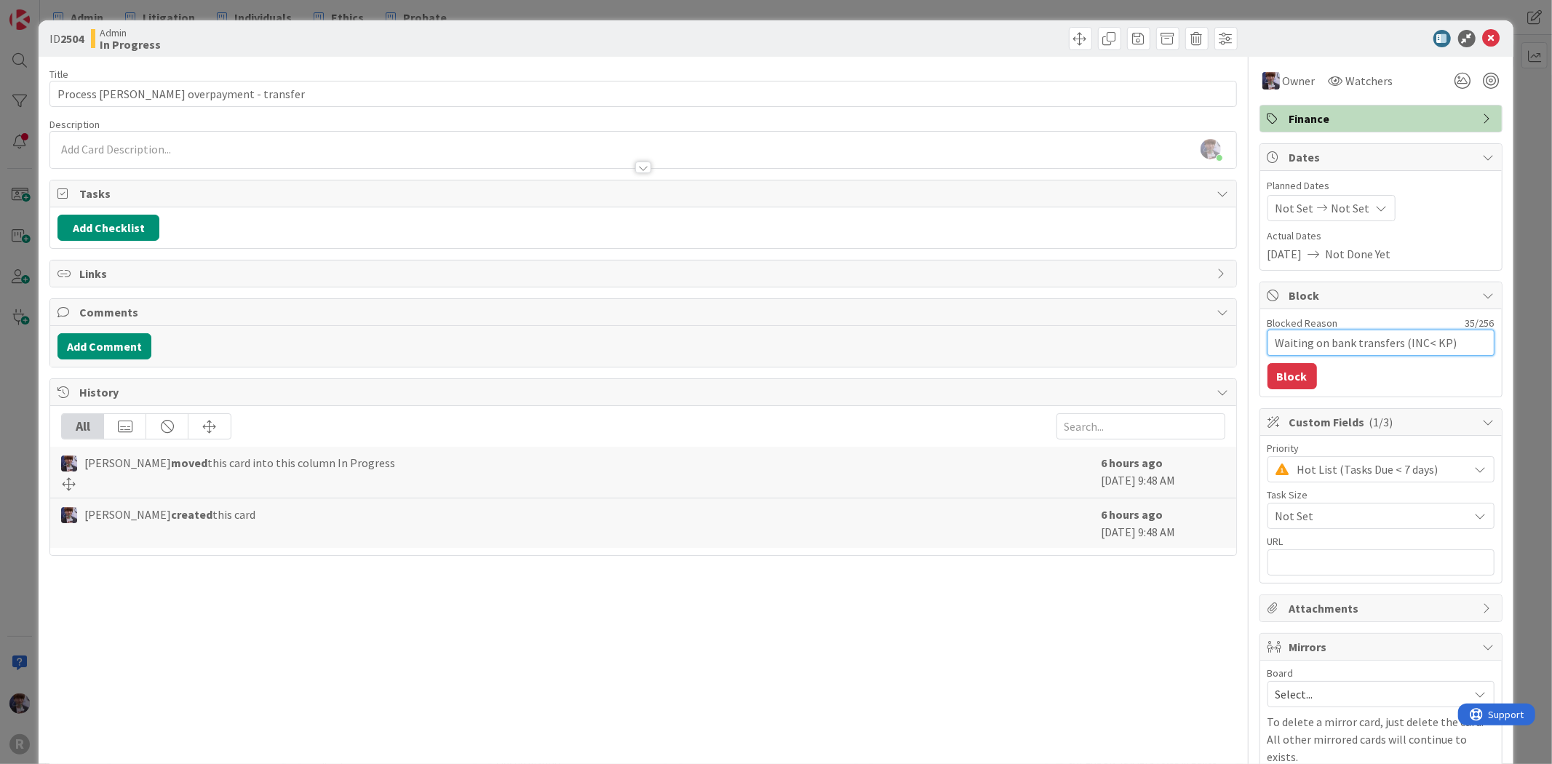
type textarea "Waiting on bank transfers (INC< KPN)"
click at [1418, 344] on textarea "Waiting on bank transfers (INC< KPN)" at bounding box center [1381, 343] width 227 height 26
type textarea "x"
type textarea "Waiting on bank transfers (INC<KPN)"
type textarea "x"
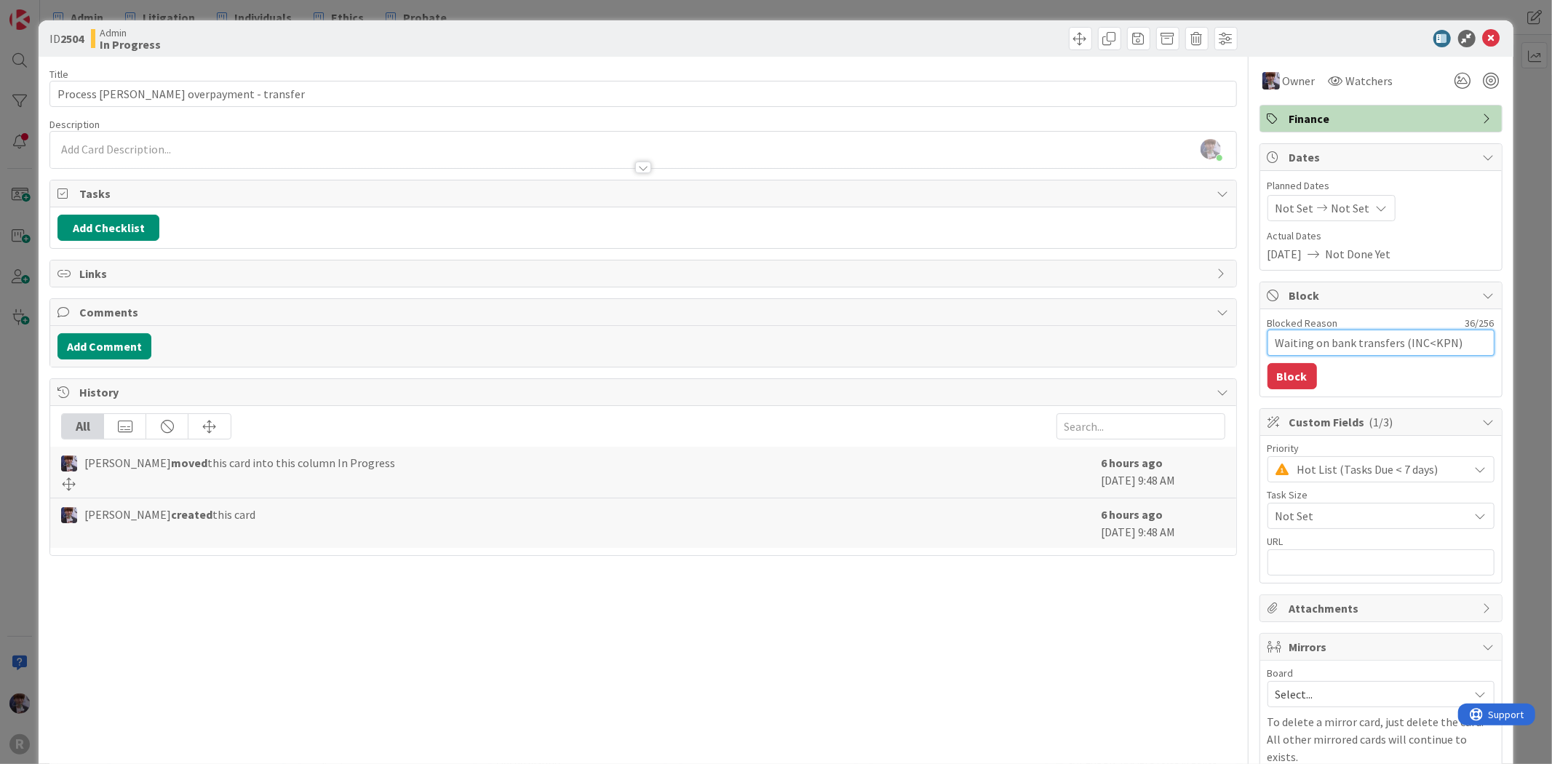
type textarea "Waiting on bank transfers (INCKPN)"
type textarea "x"
type textarea "Waiting on bank transfers (INC,KPN)"
click at [1282, 373] on button "Block" at bounding box center [1292, 376] width 49 height 26
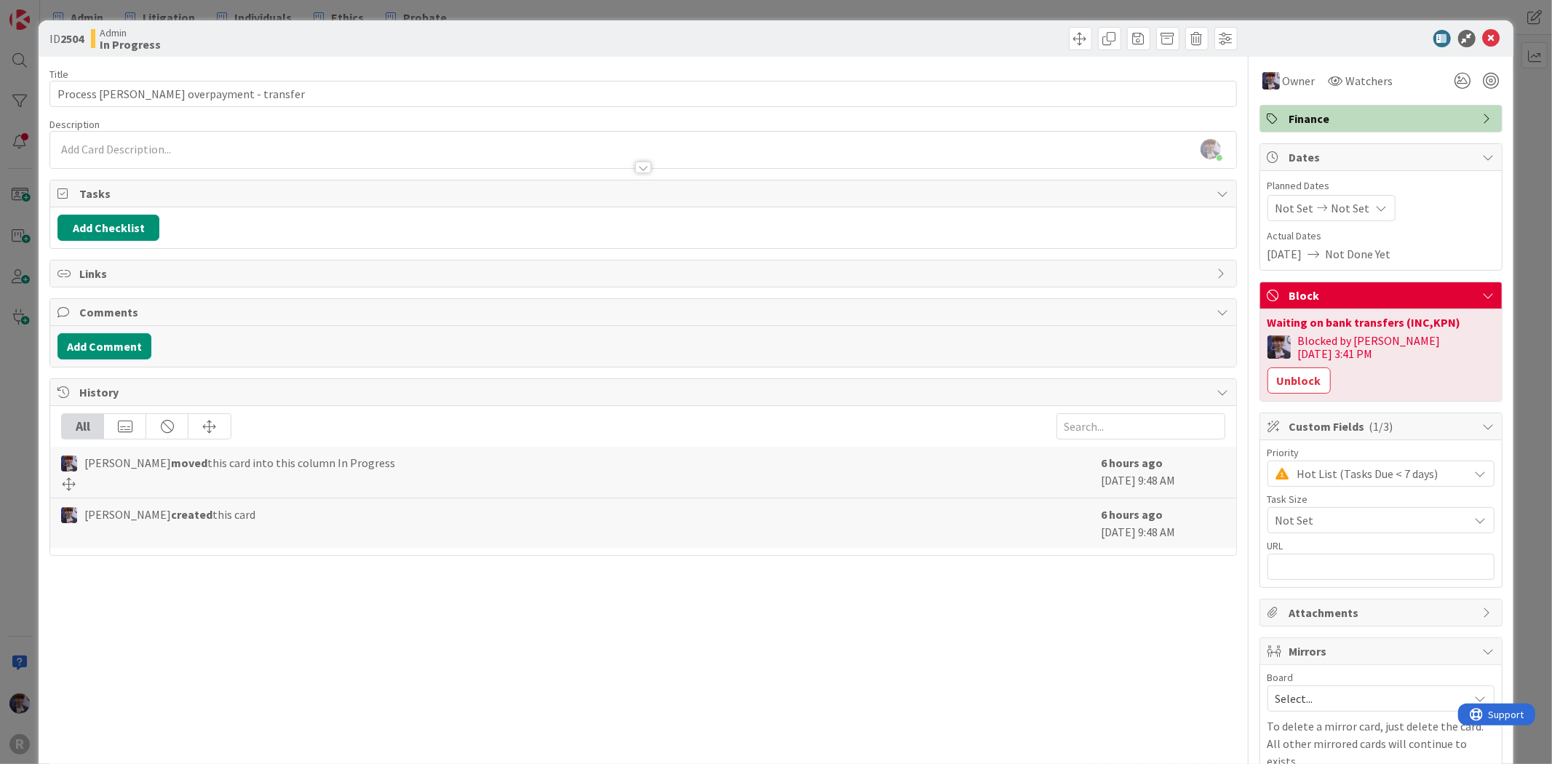
click at [1519, 221] on div "ID 2504 Admin In Progress Title 37 / 128 Process [PERSON_NAME] overpayment - tr…" at bounding box center [776, 382] width 1552 height 764
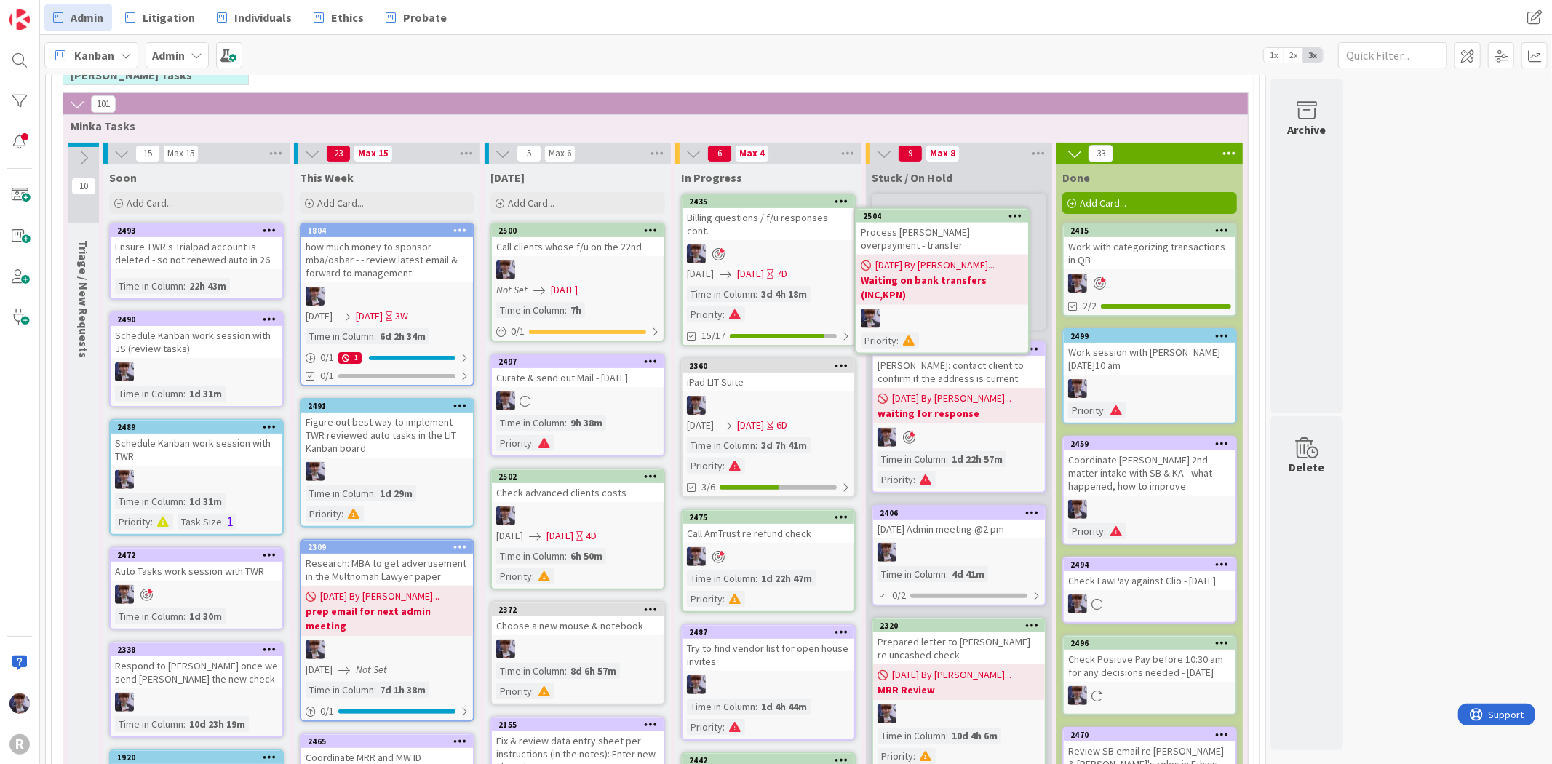
scroll to position [237, 0]
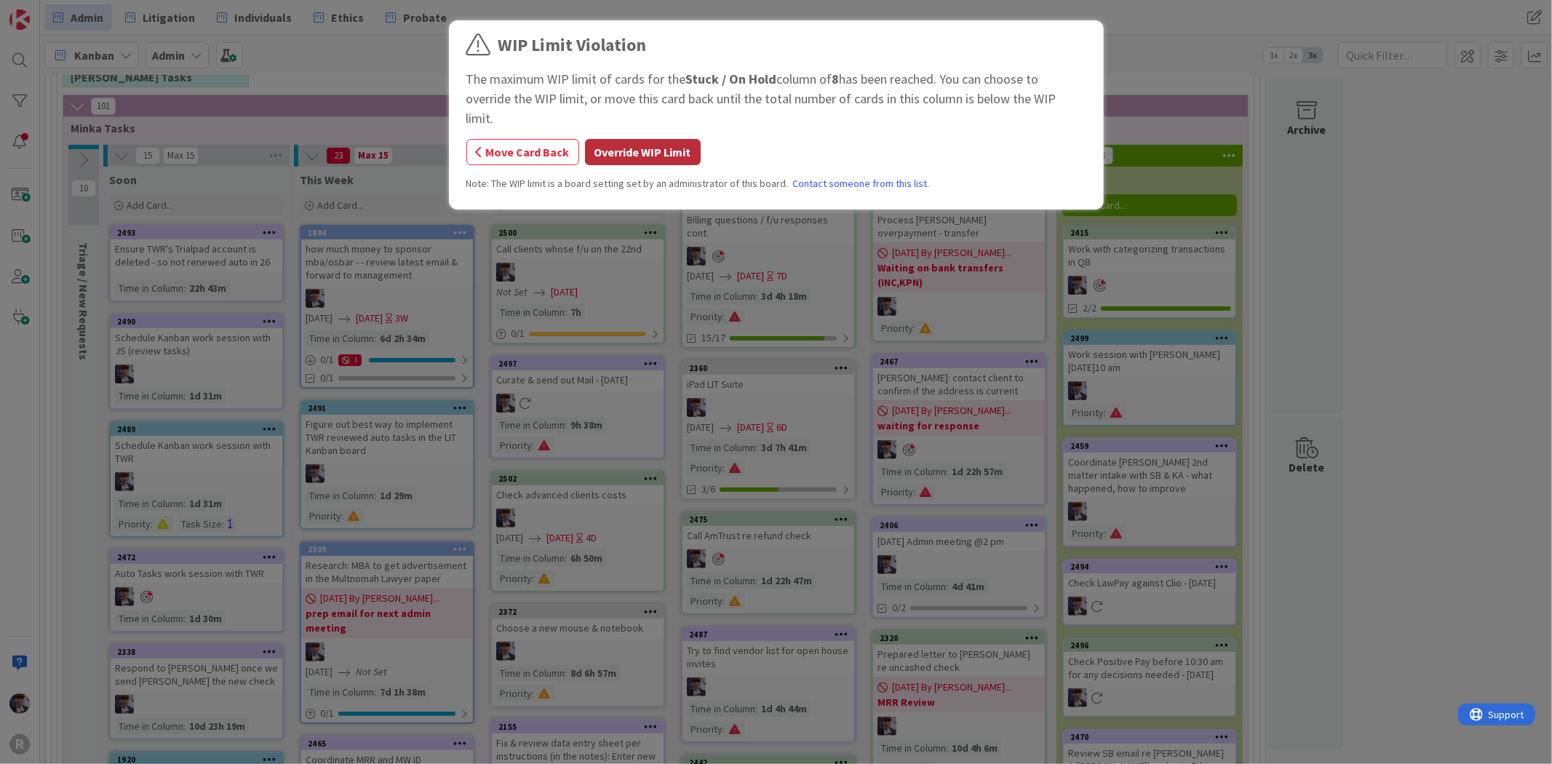
click at [686, 139] on button "Override WIP Limit" at bounding box center [643, 152] width 116 height 26
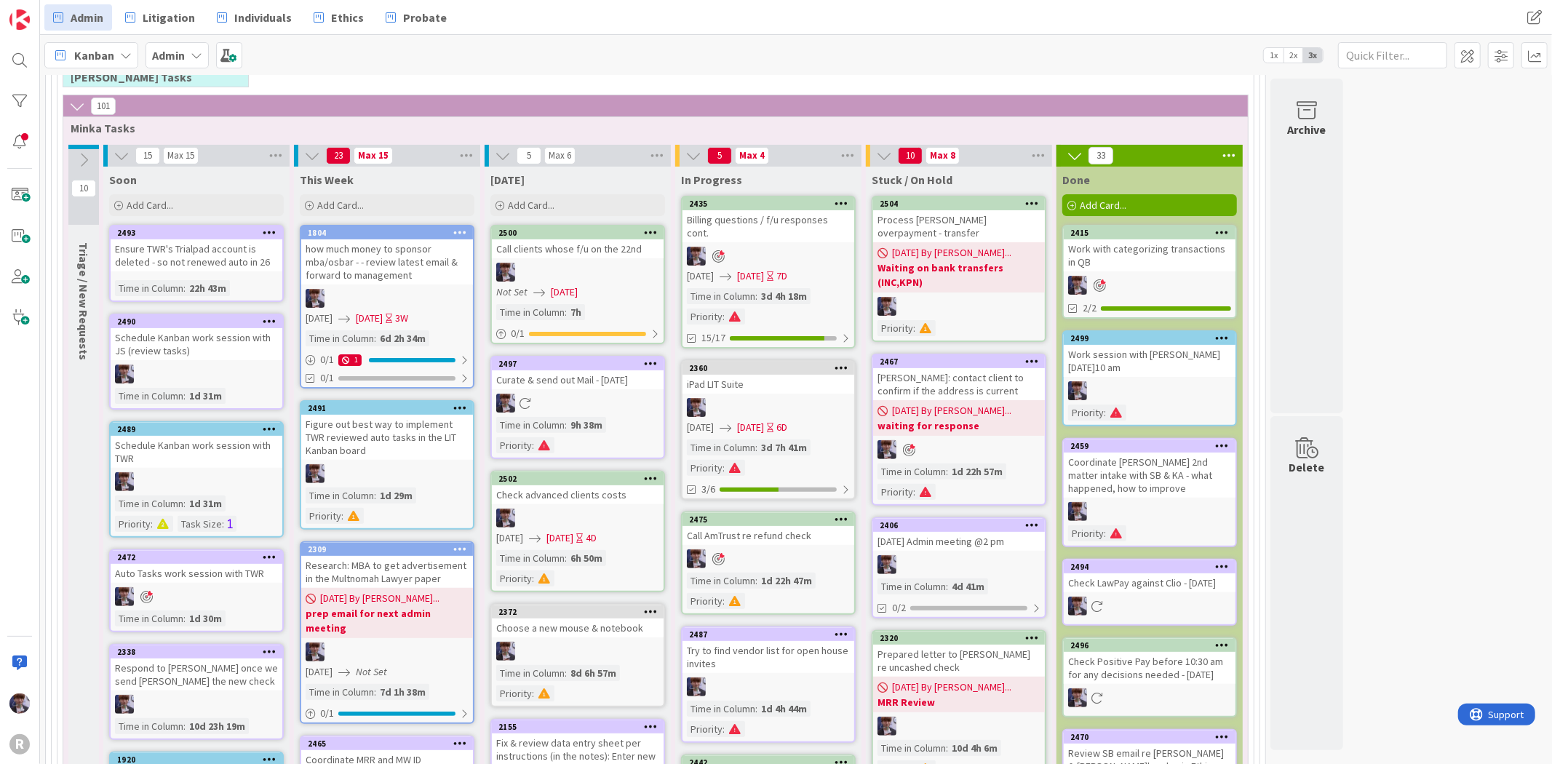
click at [964, 226] on div "Process [PERSON_NAME] overpayment - transfer" at bounding box center [959, 226] width 172 height 32
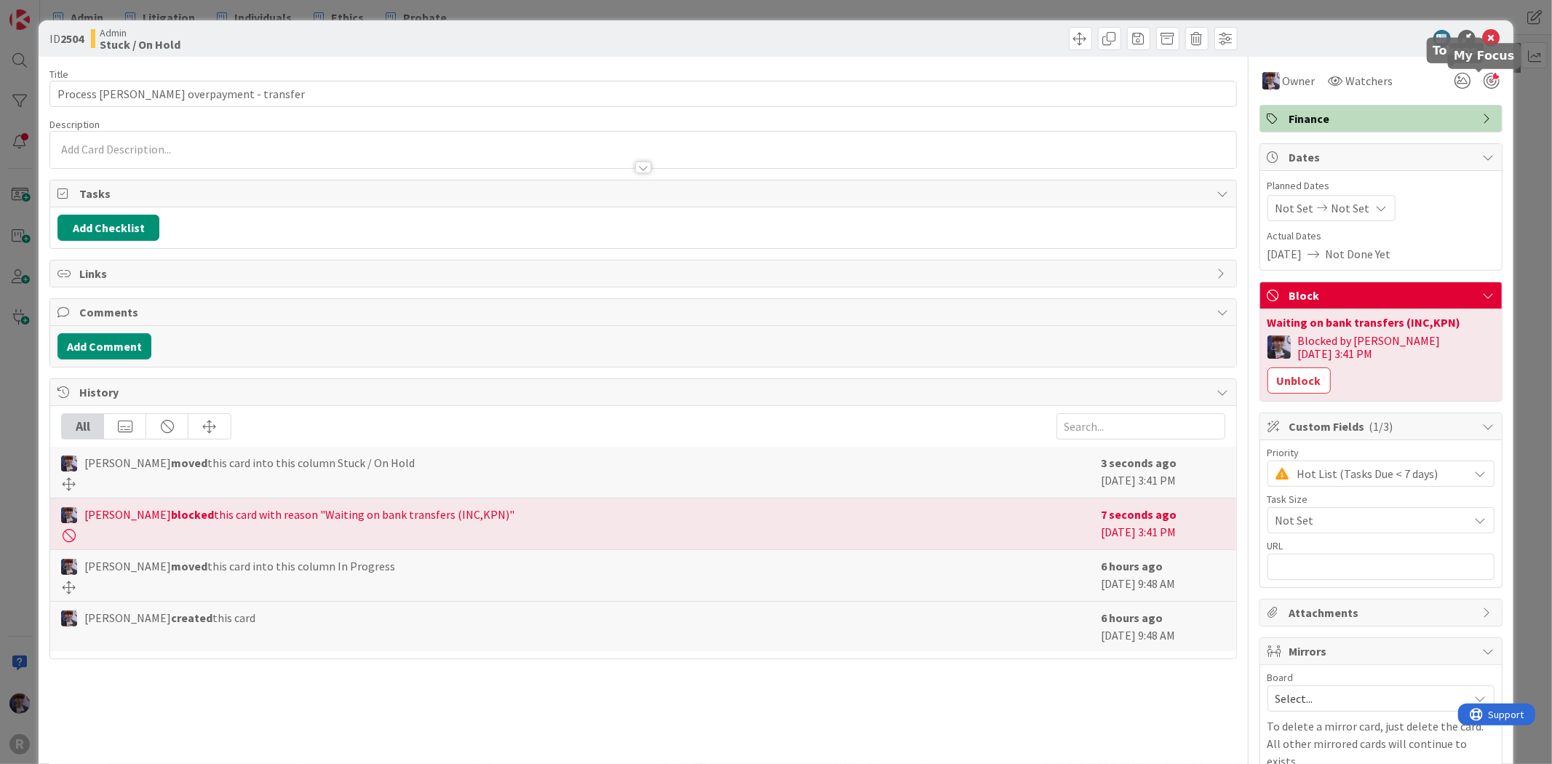
click at [1484, 84] on div at bounding box center [1492, 81] width 16 height 16
click at [1523, 111] on div "ID 2504 Admin Stuck / On Hold Title 37 / 128 Process [PERSON_NAME] overpayment …" at bounding box center [776, 382] width 1552 height 764
